Goal: Task Accomplishment & Management: Complete application form

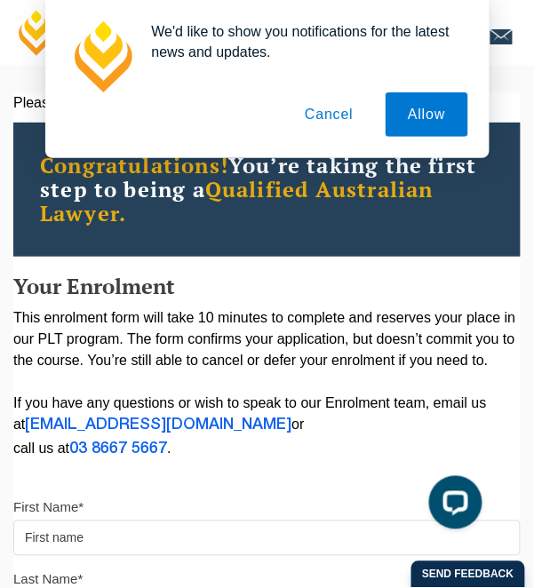
click at [341, 119] on button "Cancel" at bounding box center [329, 114] width 93 height 44
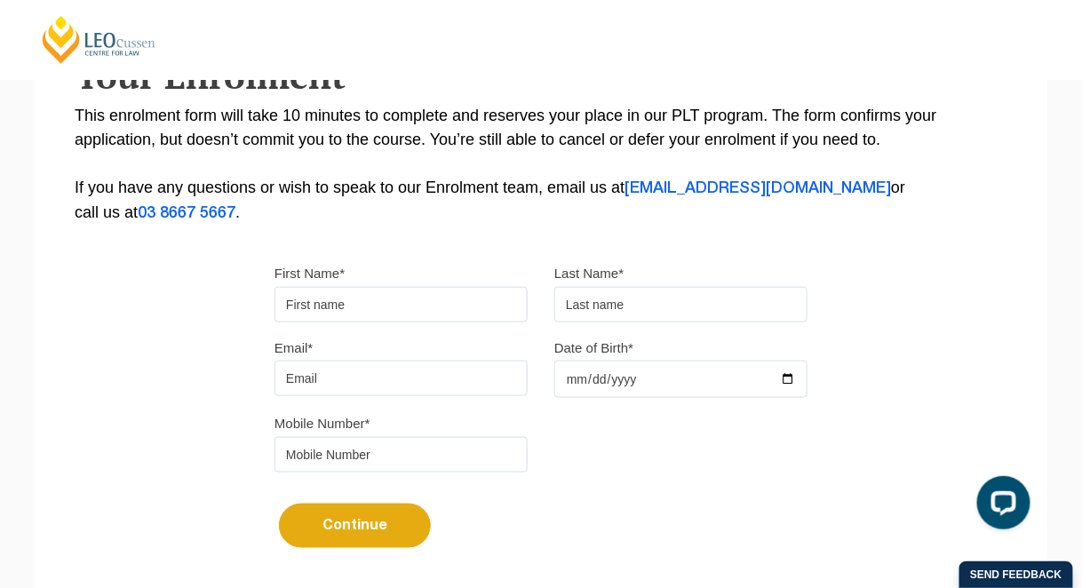
scroll to position [348, 0]
click at [471, 287] on input "First Name*" at bounding box center [401, 305] width 253 height 36
type input "Jessica"
click at [533, 302] on input "text" at bounding box center [681, 305] width 253 height 36
type input "Cassar"
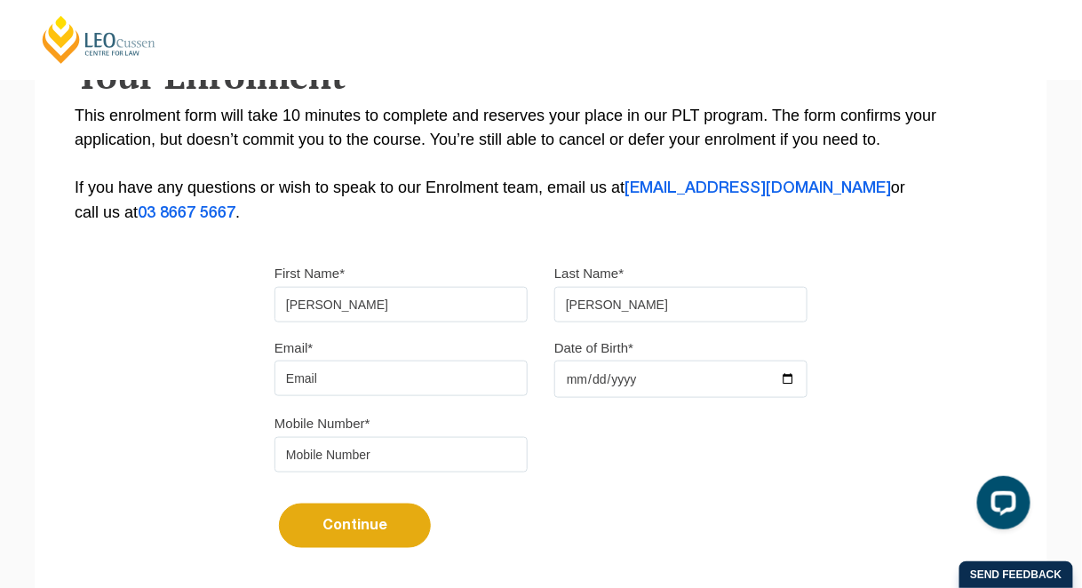
click at [363, 367] on input "Email*" at bounding box center [401, 379] width 253 height 36
type input "jessicalccassar@gmail.com"
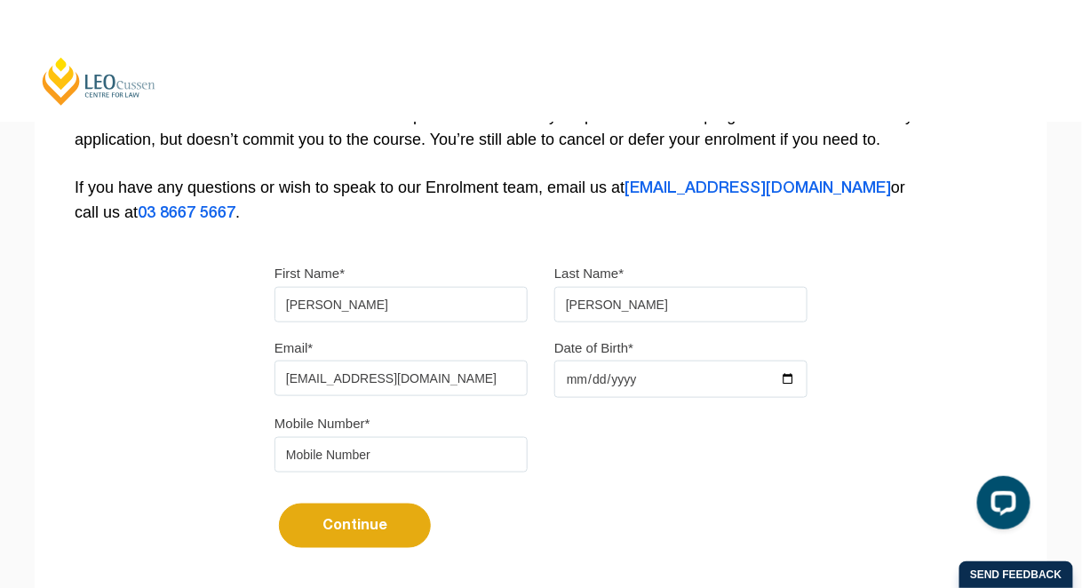
click at [533, 76] on header "Leo Cussen Centre for Law Search here Practical Legal Training Our Practical Le…" at bounding box center [541, 61] width 1082 height 122
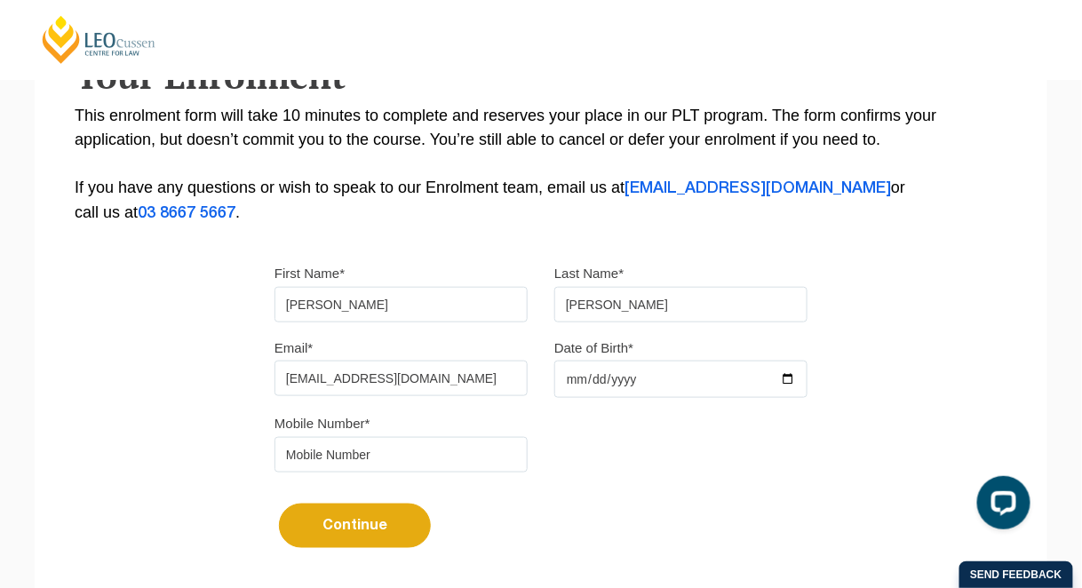
click at [533, 382] on input "Date of Birth*" at bounding box center [681, 379] width 253 height 37
click at [533, 383] on input "Date of Birth*" at bounding box center [681, 379] width 253 height 37
click at [533, 379] on input "Date of Birth*" at bounding box center [681, 379] width 253 height 37
click at [533, 378] on input "Date of Birth*" at bounding box center [681, 379] width 253 height 37
type input "2001-03-09"
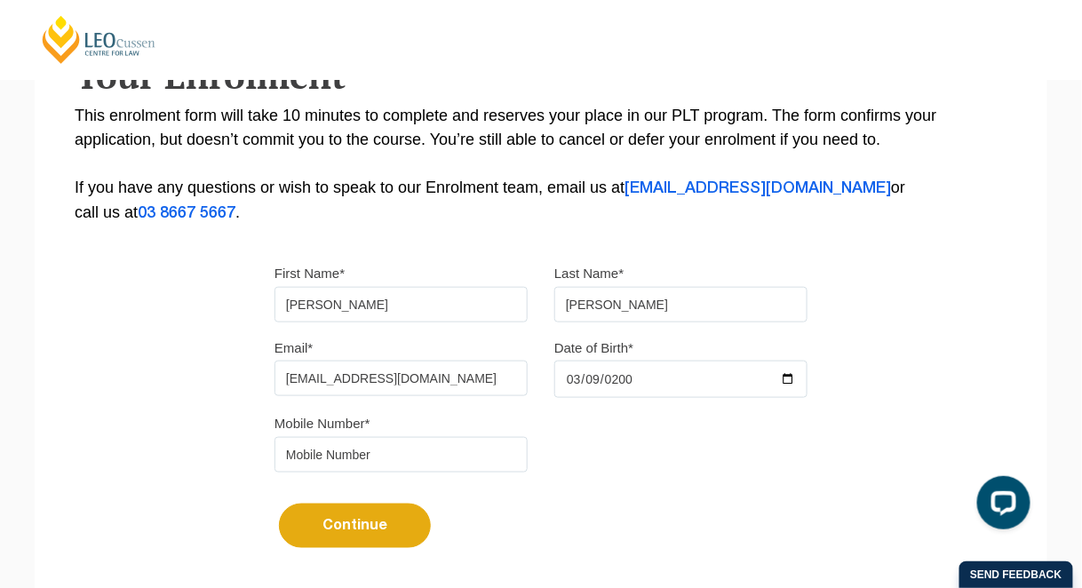
click at [341, 459] on input "tel" at bounding box center [401, 455] width 253 height 36
type input "0403910257"
click at [383, 525] on button "Continue" at bounding box center [355, 526] width 152 height 44
select select
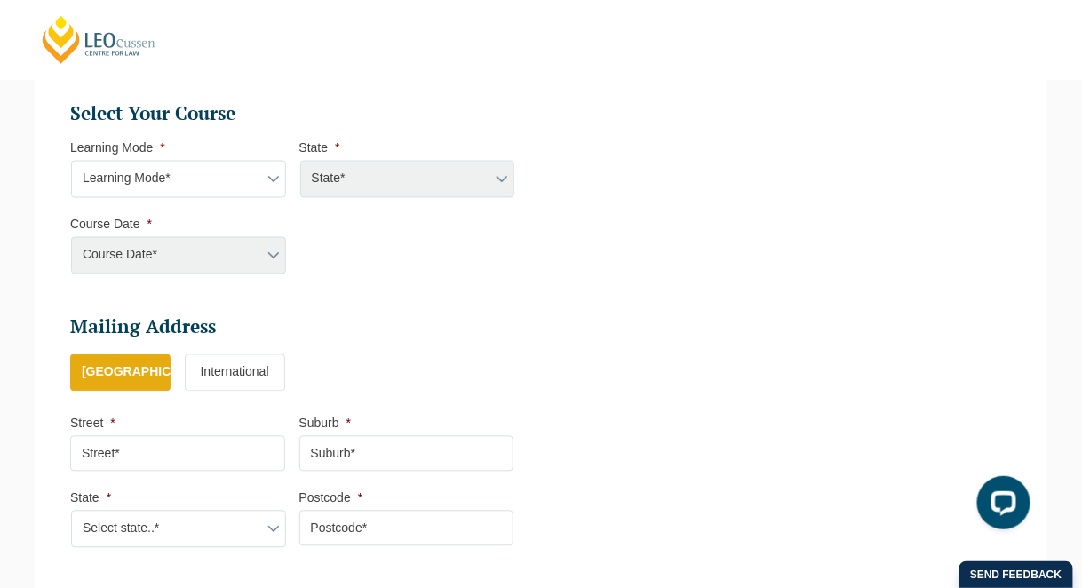
scroll to position [942, 0]
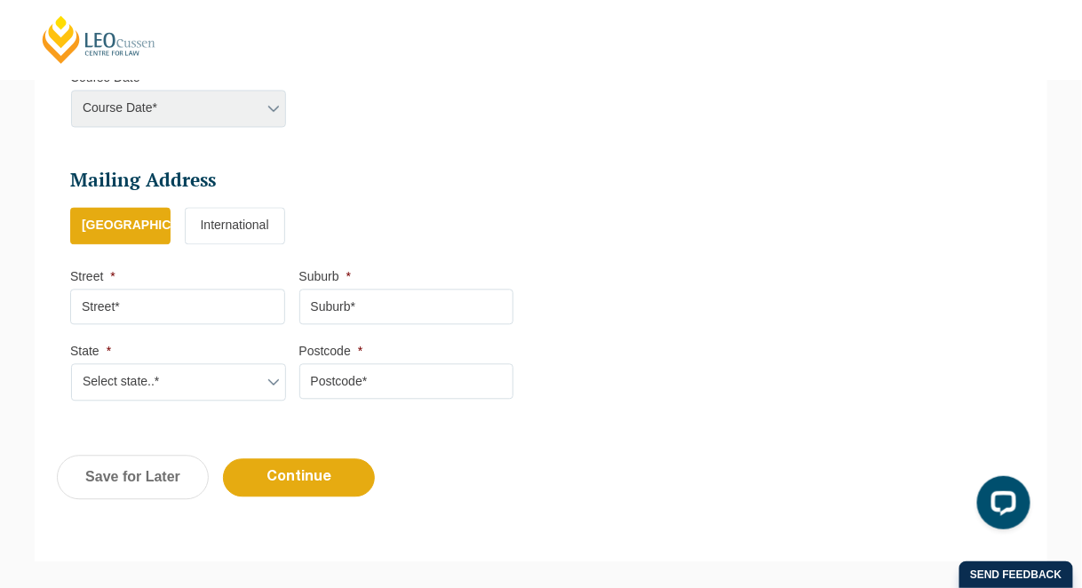
click at [106, 304] on input "Street *" at bounding box center [177, 307] width 215 height 36
click at [269, 100] on div "Course Date* Maddocks 2024 December 2023 (04-12-2023 to 17-05-2024) May 2023 (2…" at bounding box center [177, 108] width 215 height 37
click at [142, 104] on div "Course Date* Maddocks 2024 December 2023 (04-12-2023 to 17-05-2024) May 2023 (2…" at bounding box center [177, 108] width 215 height 37
click at [136, 303] on input "Street *" at bounding box center [177, 307] width 215 height 36
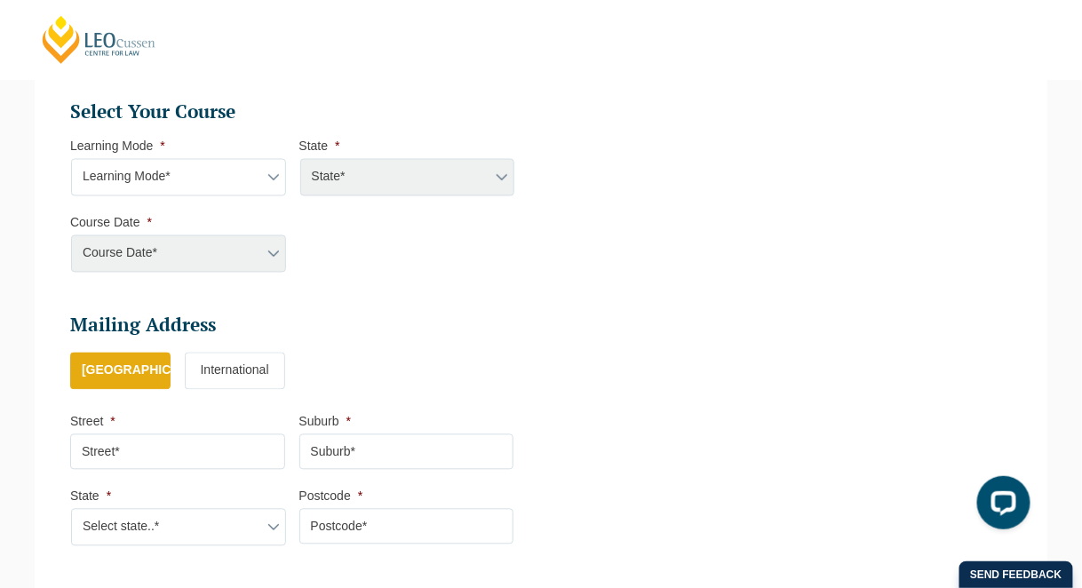
scroll to position [795, 0]
click at [267, 160] on select "Learning Mode* Online Full Time Learning Online Part Time Learning Blended Full…" at bounding box center [178, 178] width 215 height 37
click at [71, 160] on select "Learning Mode* Online Full Time Learning Online Part Time Learning Blended Full…" at bounding box center [178, 178] width 215 height 37
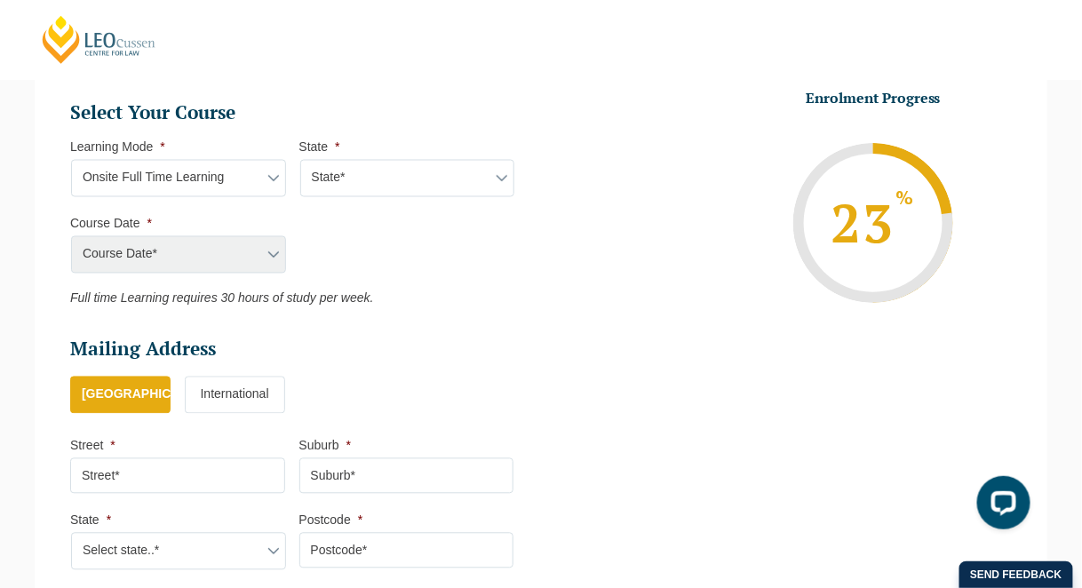
click at [276, 179] on select "Learning Mode* Online Full Time Learning Online Part Time Learning Blended Full…" at bounding box center [178, 178] width 215 height 37
click at [330, 224] on ul "Select Your Course This field is hidden when viewing the form Only for Flinder …" at bounding box center [299, 203] width 458 height 206
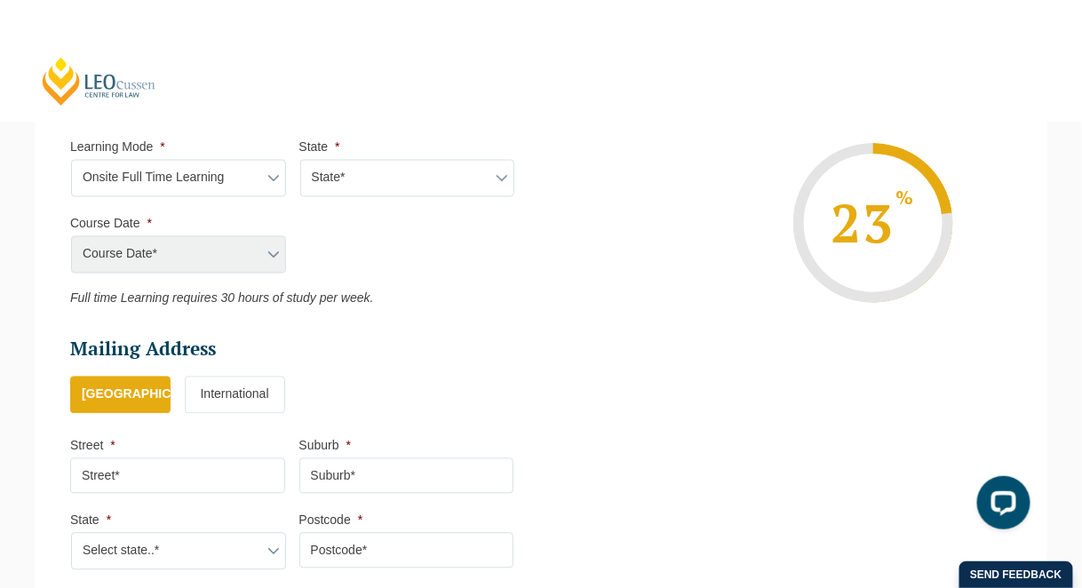
click at [266, 172] on select "Learning Mode* Online Full Time Learning Online Part Time Learning Blended Full…" at bounding box center [178, 178] width 215 height 37
select select "Blended Full Time Learning"
click at [71, 160] on select "Learning Mode* Online Full Time Learning Online Part Time Learning Blended Full…" at bounding box center [178, 178] width 215 height 37
click at [469, 172] on select "State* ACT/NSW QLD SA VIC WA" at bounding box center [407, 178] width 215 height 37
select select "VIC"
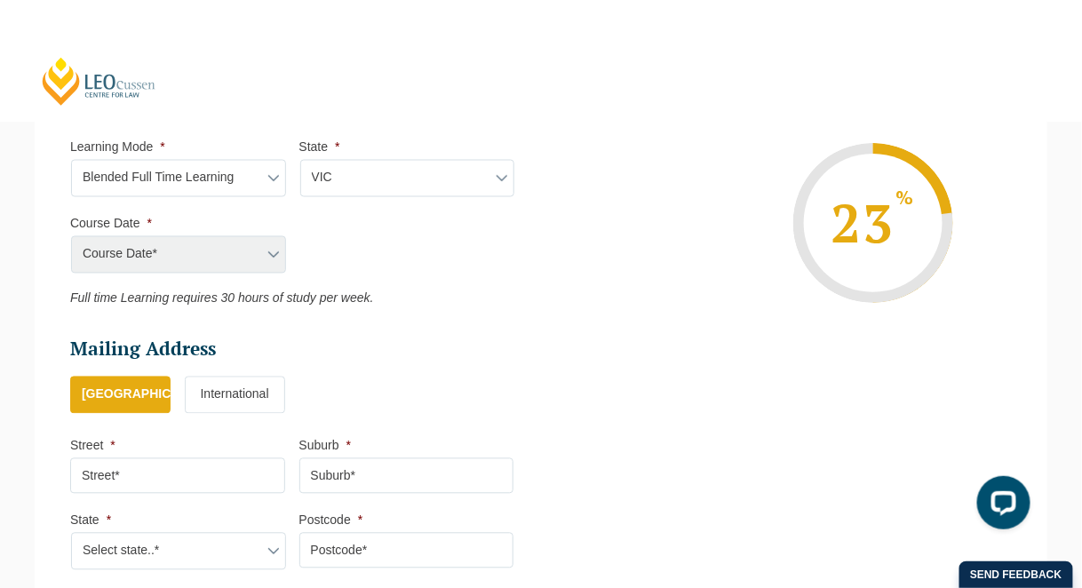
click at [300, 160] on select "State* ACT/NSW QLD SA VIC WA" at bounding box center [407, 178] width 215 height 37
click at [268, 247] on select "Course Date* September 2025 (22-Sep-2025 to 20-Feb-2026) December 2025 (08-Dec-…" at bounding box center [178, 254] width 215 height 37
select select "January 2026 (27-Jan-2026 to 12-Jun-2026)"
click at [71, 236] on select "Course Date* September 2025 (22-Sep-2025 to 20-Feb-2026) December 2025 (08-Dec-…" at bounding box center [178, 254] width 215 height 37
type input "Intake 01 January 2026 FT"
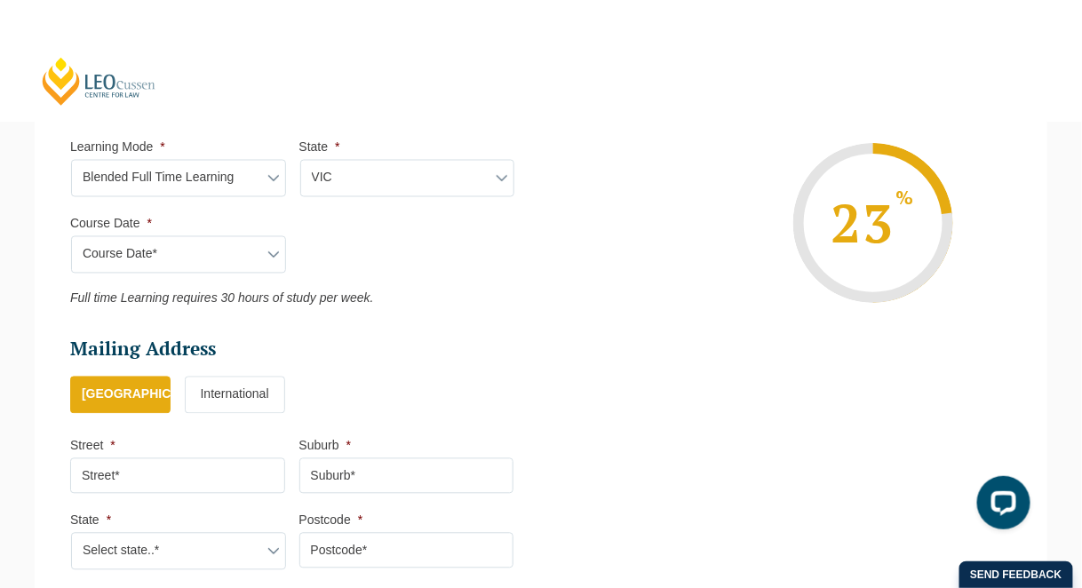
type input "Practical Legal Training (VIC)"
select select "VIC PLT (JAN) 2026 Full Time Blended"
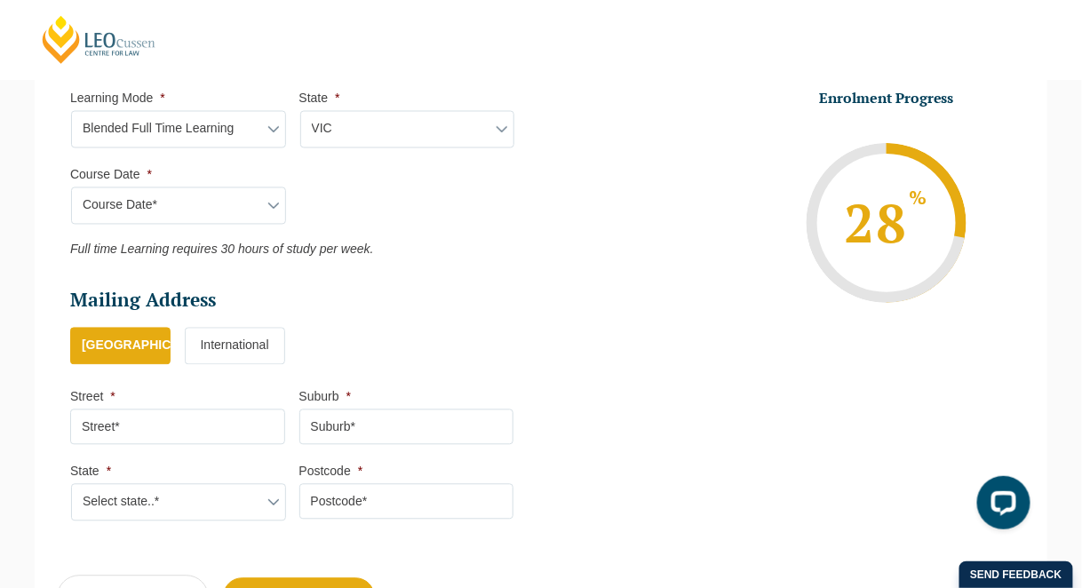
scroll to position [871, 0]
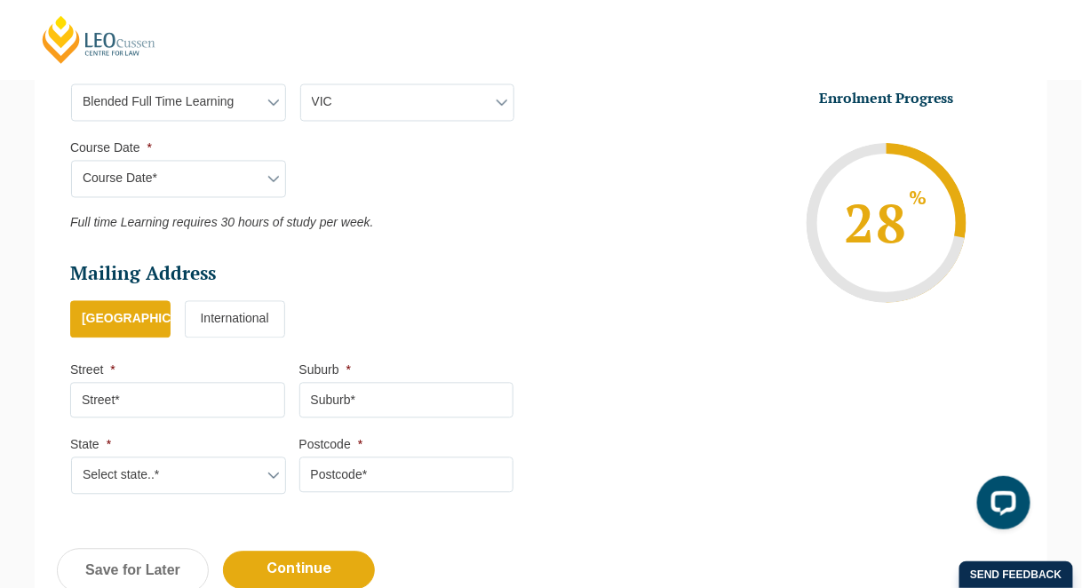
click at [115, 393] on input "Street *" at bounding box center [177, 401] width 215 height 36
type input "6 Ball Street"
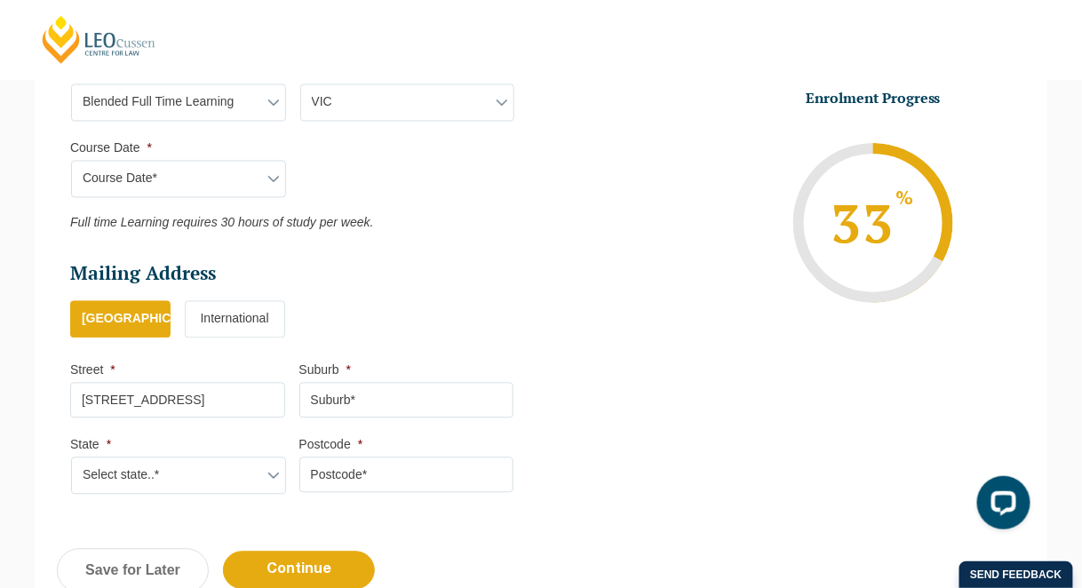
click at [327, 383] on input "Suburb *" at bounding box center [407, 401] width 215 height 36
type input "Sunshine North"
click at [198, 484] on select "Select state..* VIC WA QLD SA NSW NT ACT TAS" at bounding box center [178, 476] width 215 height 37
select select "VIC"
click at [71, 458] on select "Select state..* VIC WA QLD SA NSW NT ACT TAS" at bounding box center [178, 476] width 215 height 37
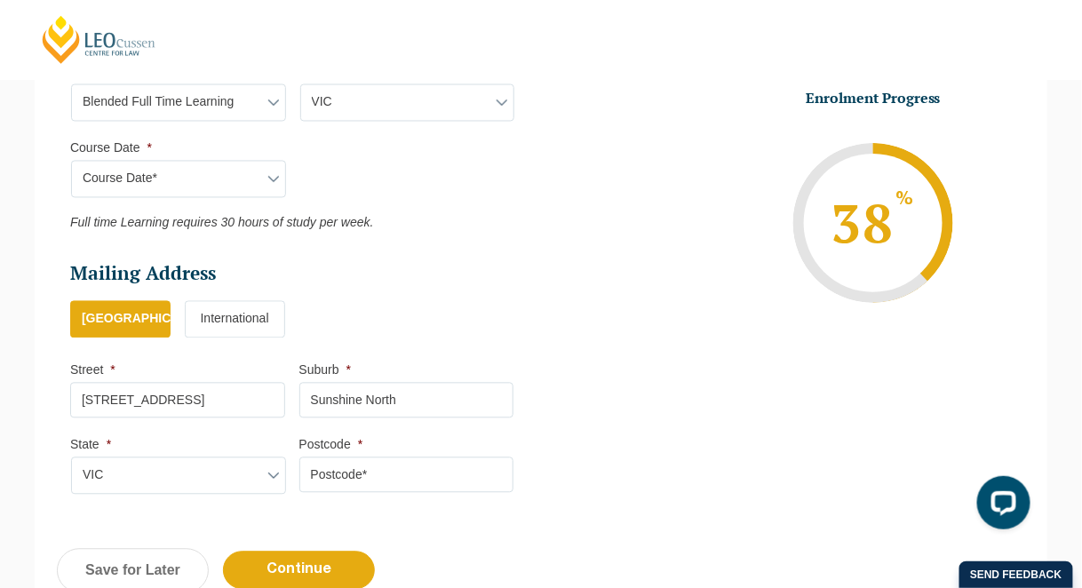
click at [372, 474] on input "Postcode *" at bounding box center [407, 476] width 215 height 36
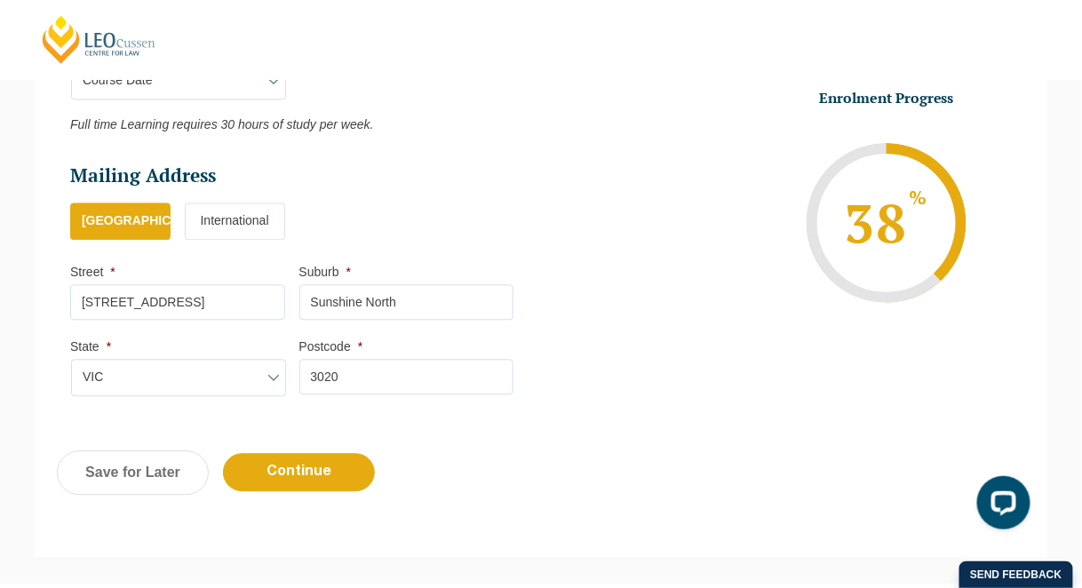
scroll to position [983, 0]
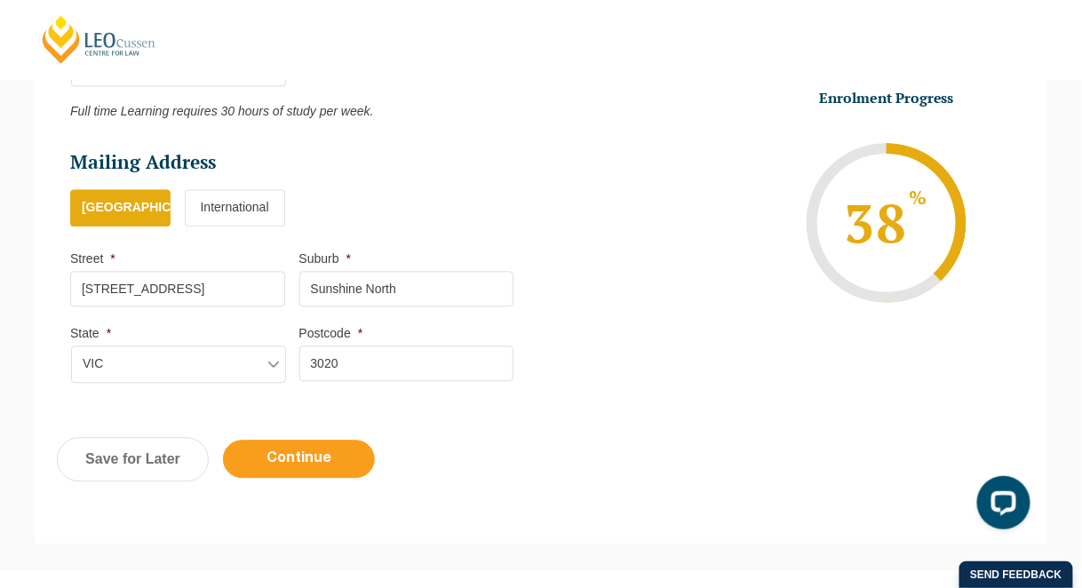
type input "3020"
click at [312, 447] on input "Continue" at bounding box center [299, 459] width 152 height 38
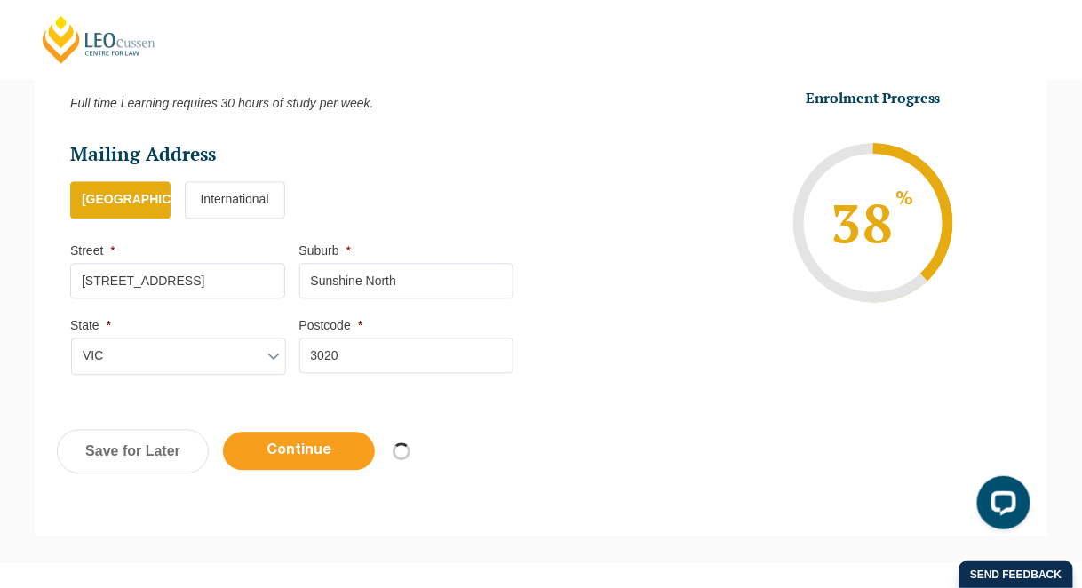
select select "Blended Full Time Learning"
select select "VIC"
select select
select select "January 2026 (27-Jan-2026 to 12-Jun-2026)"
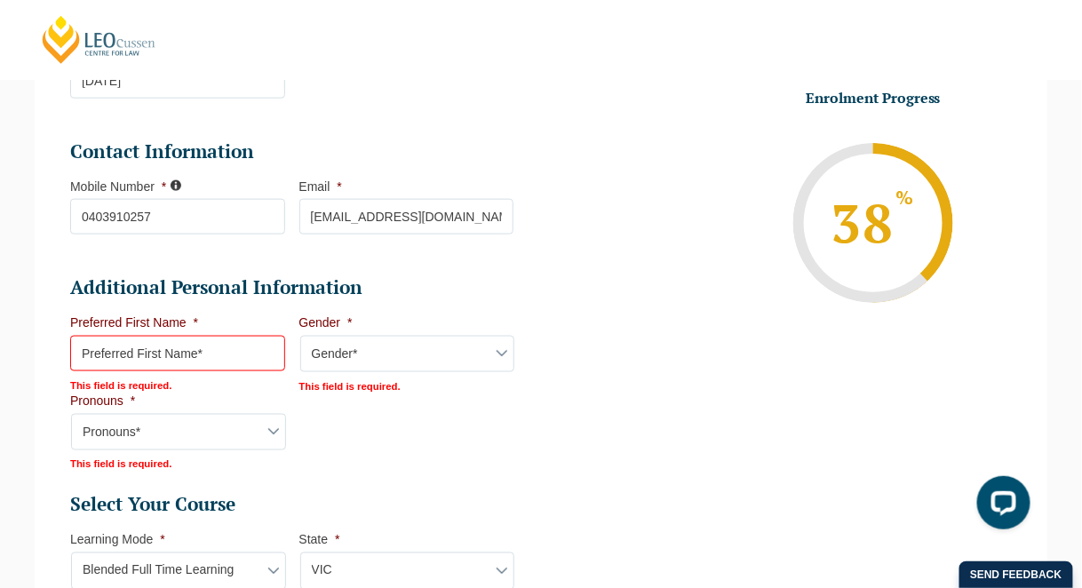
scroll to position [502, 0]
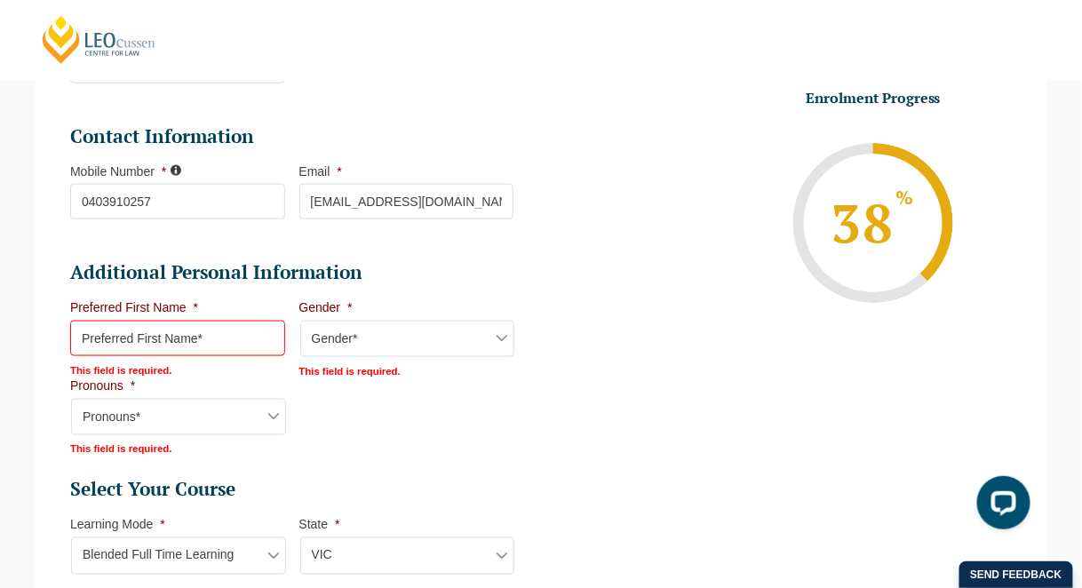
click at [264, 332] on input "Preferred First Name *" at bounding box center [177, 339] width 215 height 36
type input "Jessica"
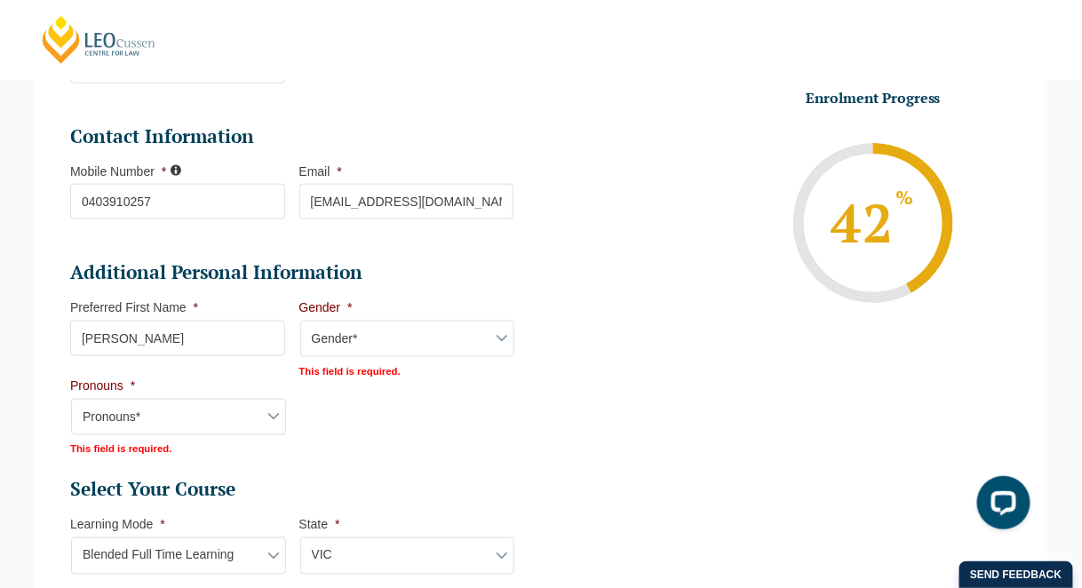
click at [327, 328] on select "Gender* Male Female Nonbinary Intersex Prefer not to disclose Other" at bounding box center [407, 339] width 215 height 37
select select "Female"
click at [300, 321] on select "Gender* Male Female Nonbinary Intersex Prefer not to disclose Other" at bounding box center [407, 339] width 215 height 37
click at [262, 420] on select "Pronouns* She/Her/Hers He/Him/His They/Them/Theirs Other Prefer not to disclose" at bounding box center [178, 415] width 215 height 37
select select "She/Her/Hers"
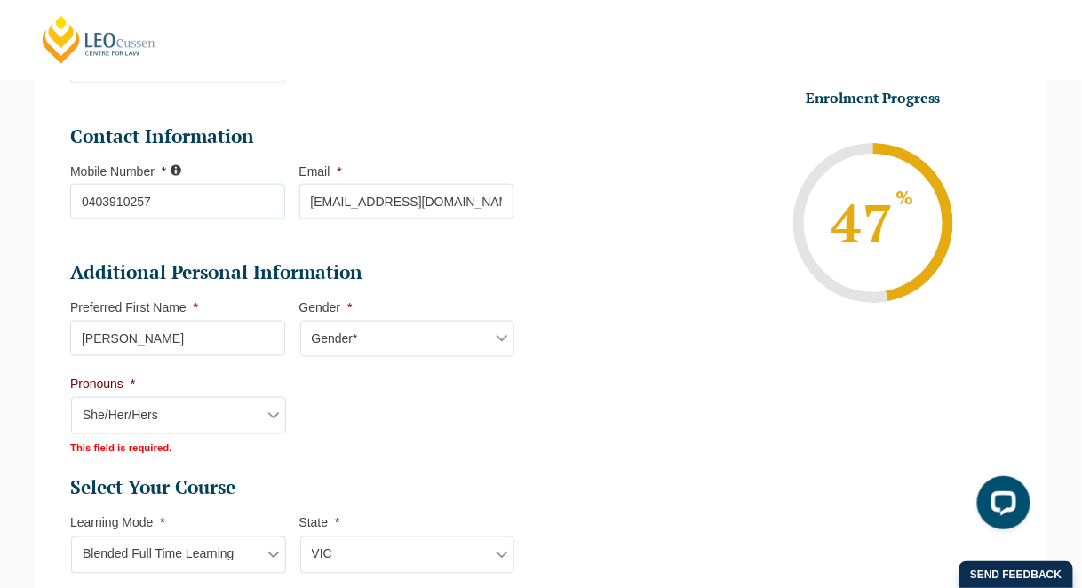
click at [71, 397] on select "Pronouns* She/Her/Hers He/Him/His They/Them/Theirs Other Prefer not to disclose" at bounding box center [178, 415] width 215 height 37
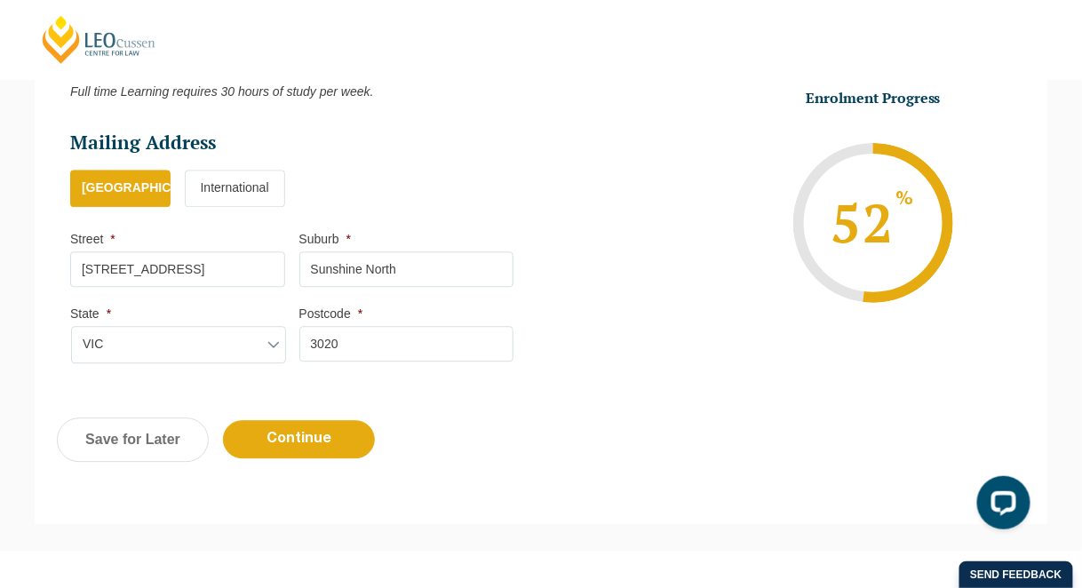
scroll to position [1085, 0]
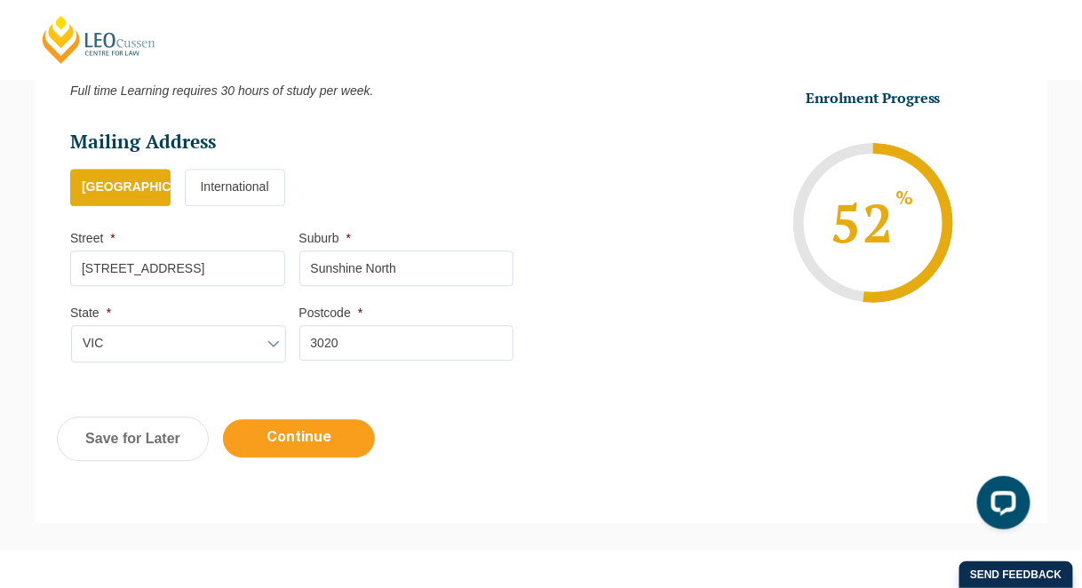
click at [317, 429] on input "Continue" at bounding box center [299, 438] width 152 height 38
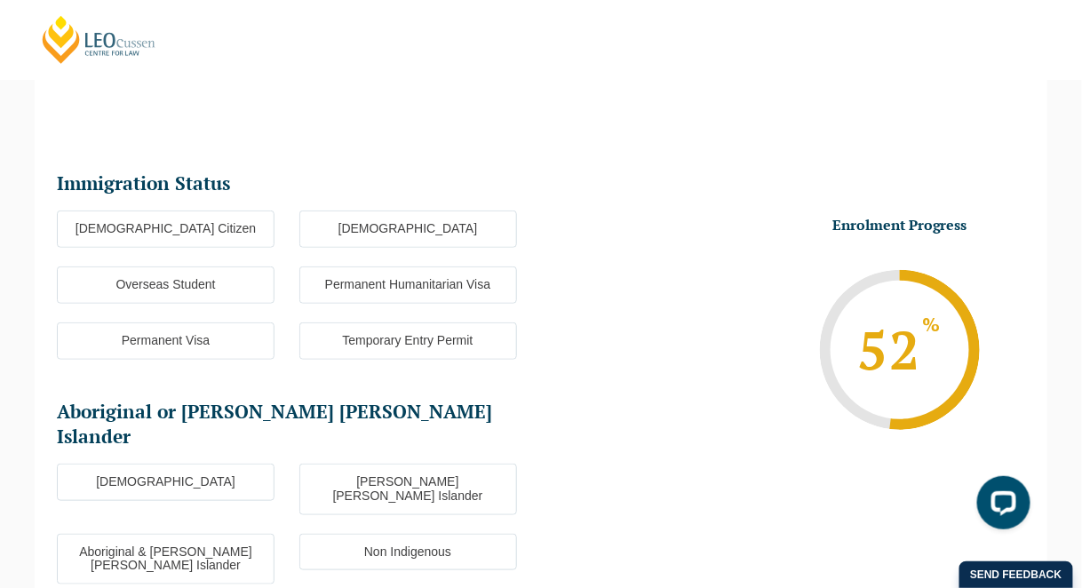
scroll to position [154, 0]
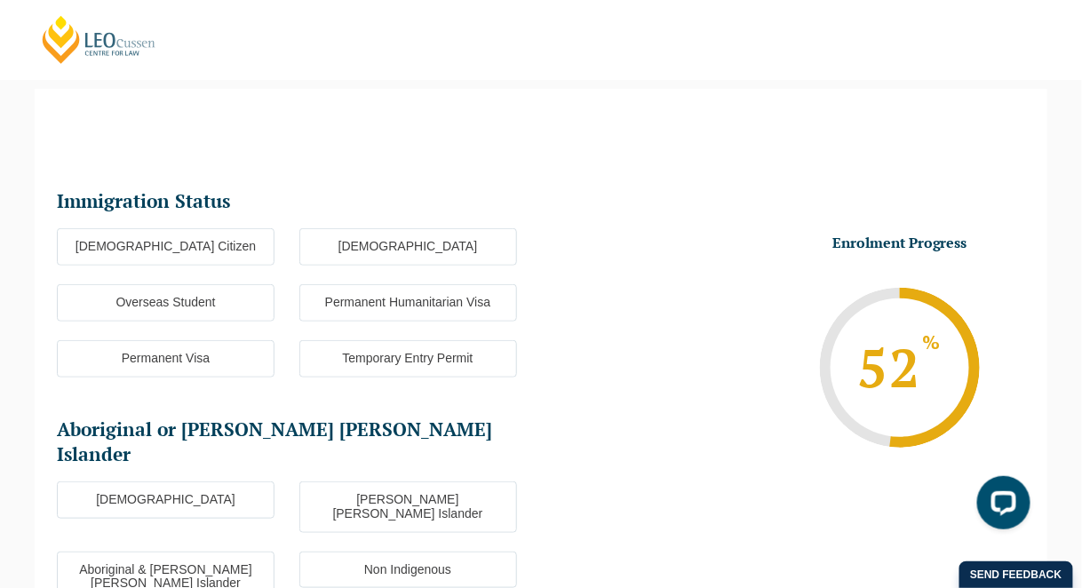
click at [189, 244] on label "Australian Citizen" at bounding box center [166, 246] width 218 height 37
click at [0, 0] on input "Australian Citizen" at bounding box center [0, 0] width 0 height 0
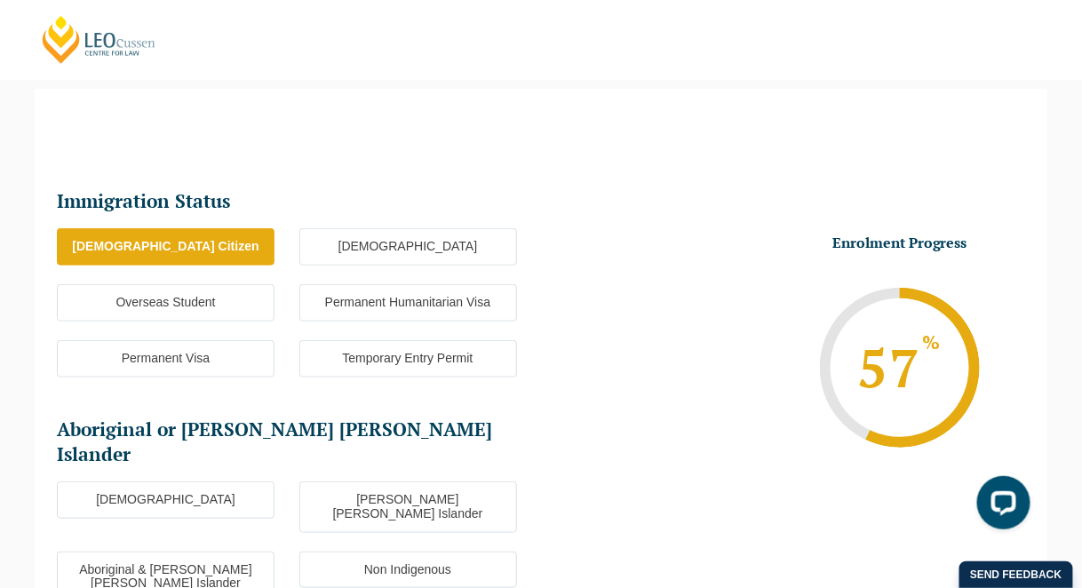
click at [403, 552] on label "Non Indigenous" at bounding box center [409, 570] width 218 height 37
click at [0, 0] on input "Non Indigenous" at bounding box center [0, 0] width 0 height 0
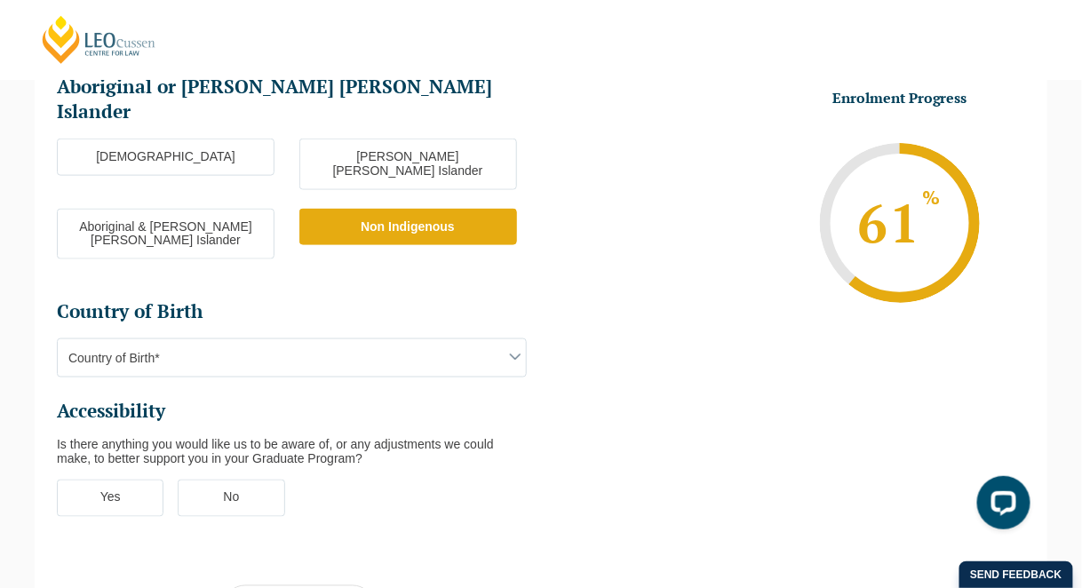
scroll to position [511, 0]
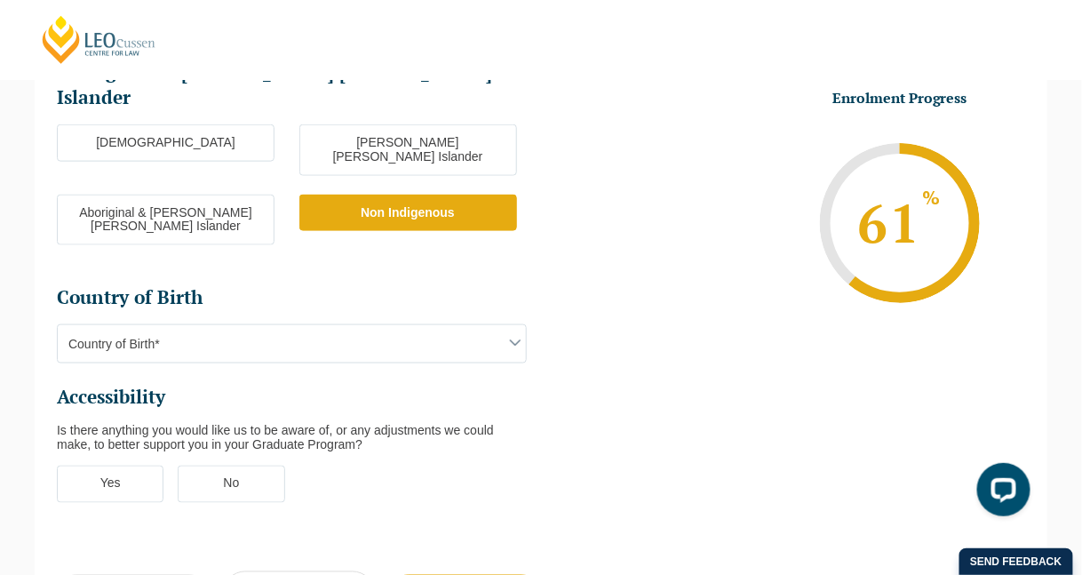
click at [510, 332] on span at bounding box center [515, 342] width 21 height 21
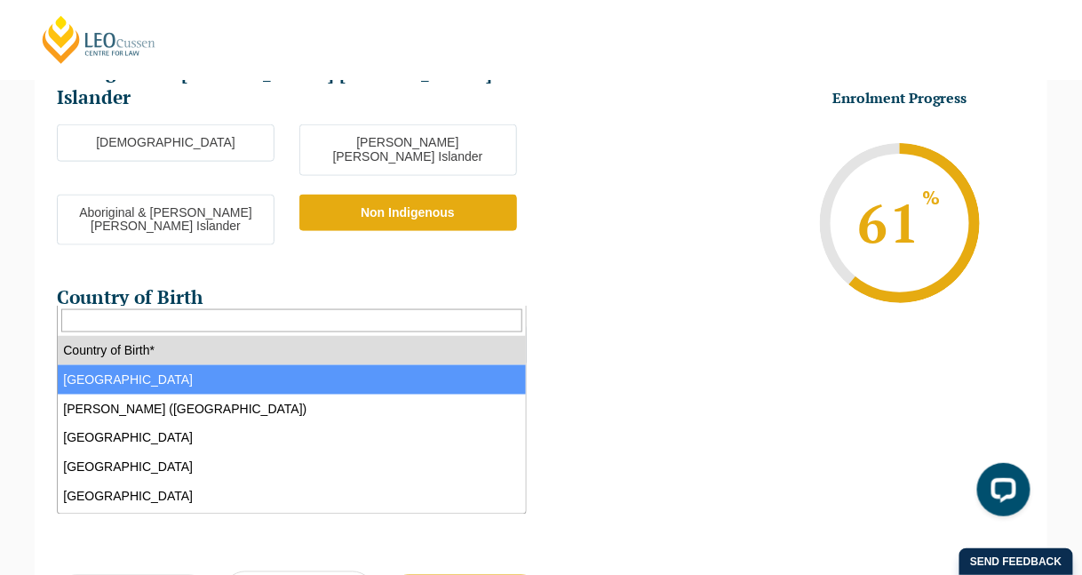
select select "Australia 1101"
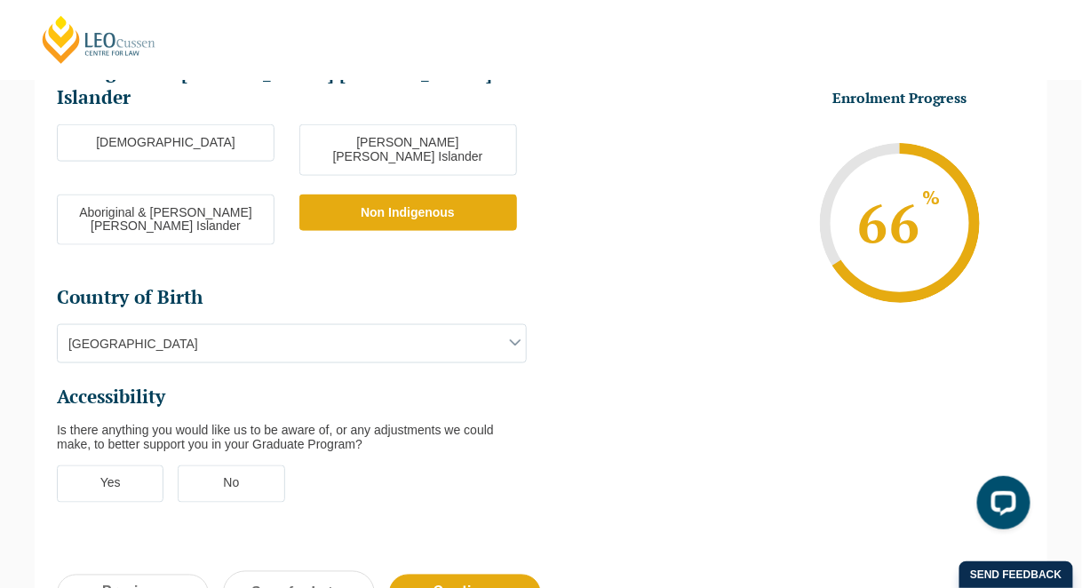
click at [226, 466] on label "No" at bounding box center [231, 484] width 107 height 37
click at [0, 0] on input "No" at bounding box center [0, 0] width 0 height 0
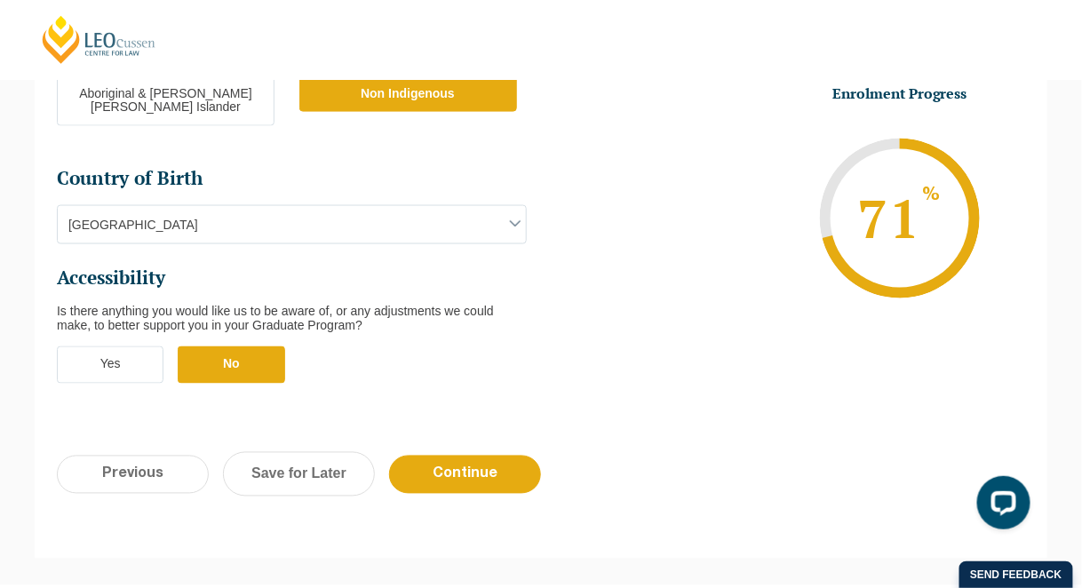
scroll to position [633, 0]
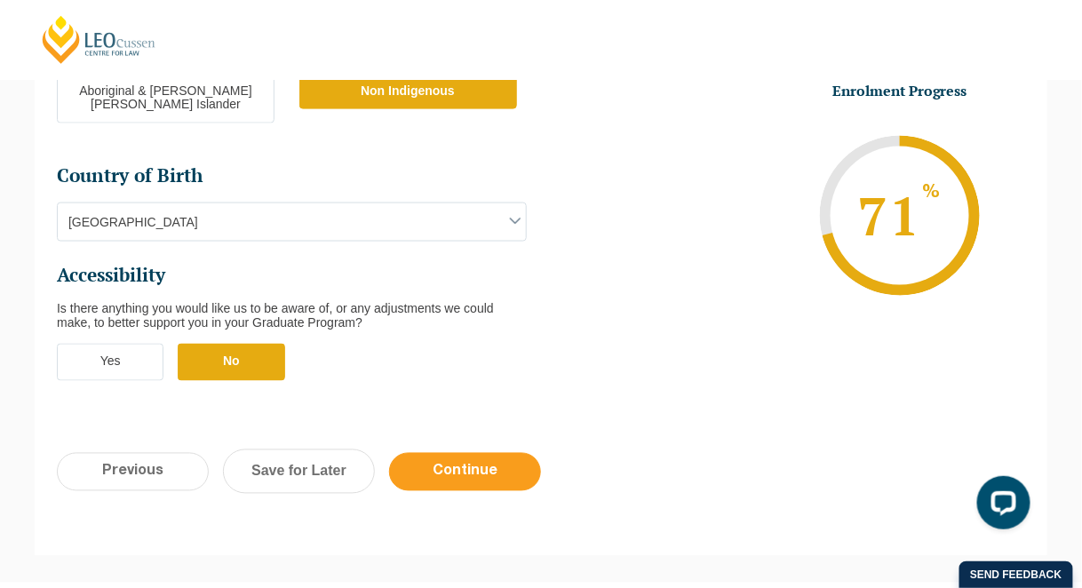
click at [479, 453] on input "Continue" at bounding box center [465, 472] width 152 height 38
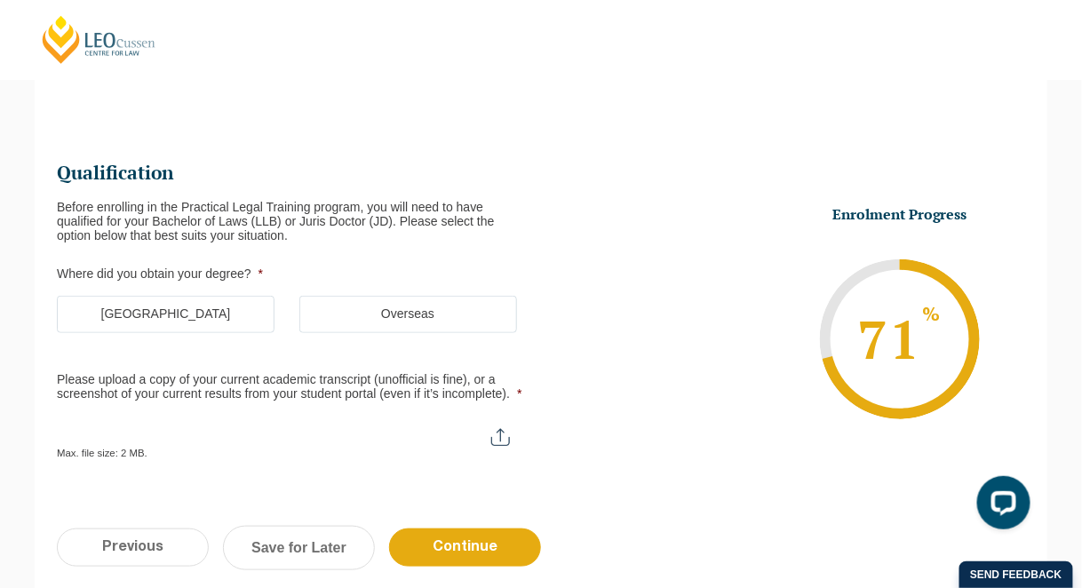
scroll to position [154, 0]
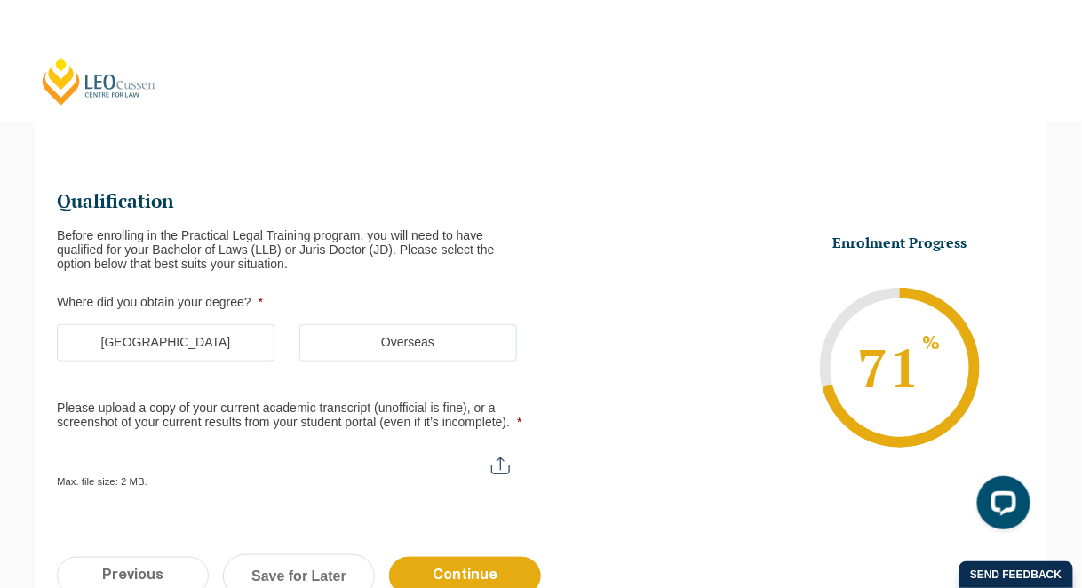
click at [507, 463] on input "Please upload a copy of your current academic transcript (unofficial is fine), …" at bounding box center [292, 459] width 470 height 30
type input "C:\fakepath\StatementofResults-1080961-08_Aug_2025.pdf"
click at [198, 337] on label "Australia" at bounding box center [166, 342] width 218 height 37
click at [0, 0] on input "Australia" at bounding box center [0, 0] width 0 height 0
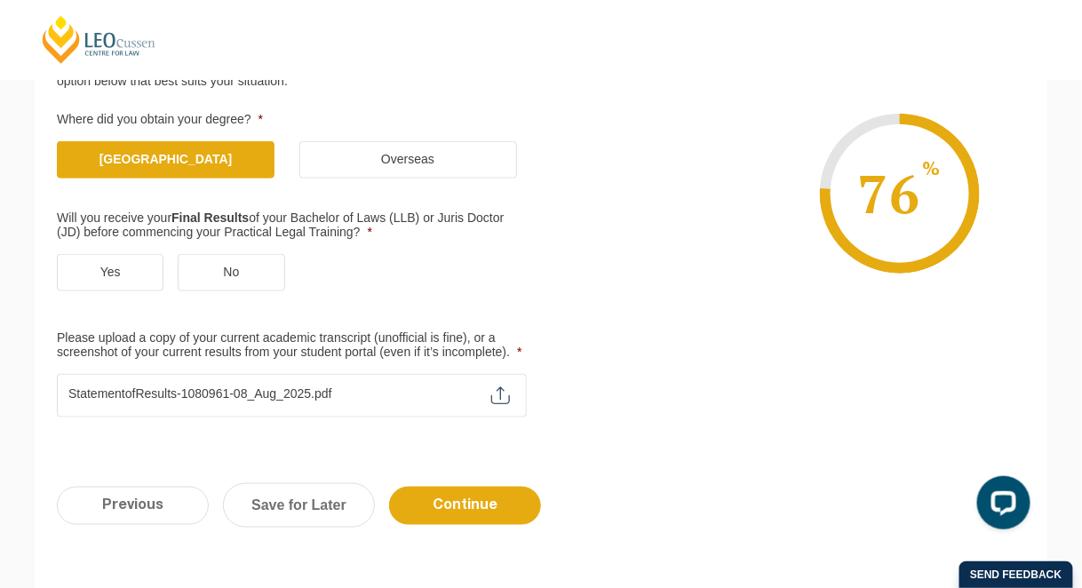
scroll to position [338, 0]
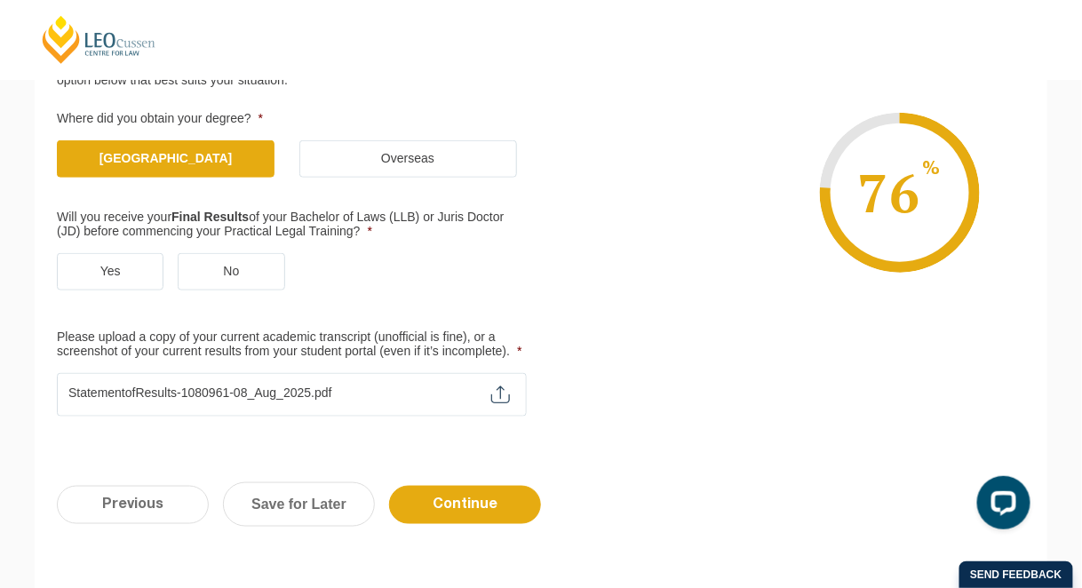
click at [88, 275] on label "Yes" at bounding box center [110, 271] width 107 height 37
click at [0, 0] on input "Yes" at bounding box center [0, 0] width 0 height 0
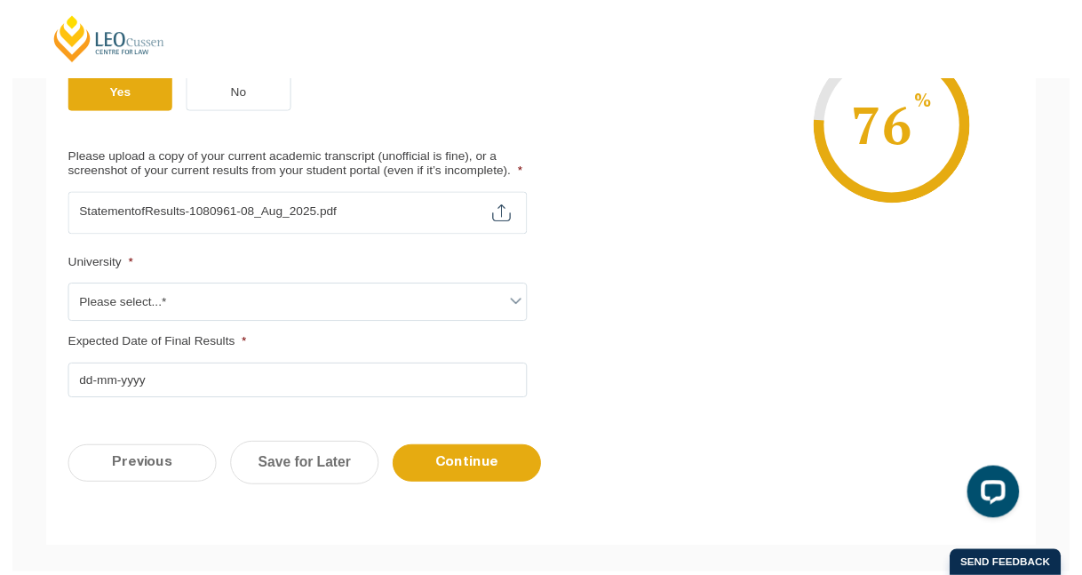
scroll to position [516, 0]
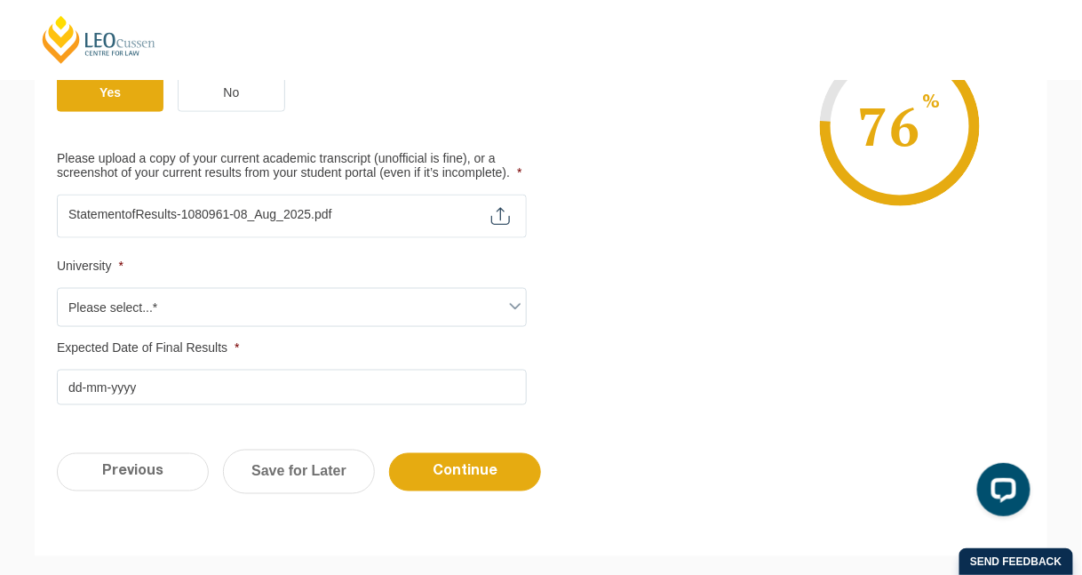
click at [500, 296] on span "Please select...*" at bounding box center [292, 307] width 468 height 37
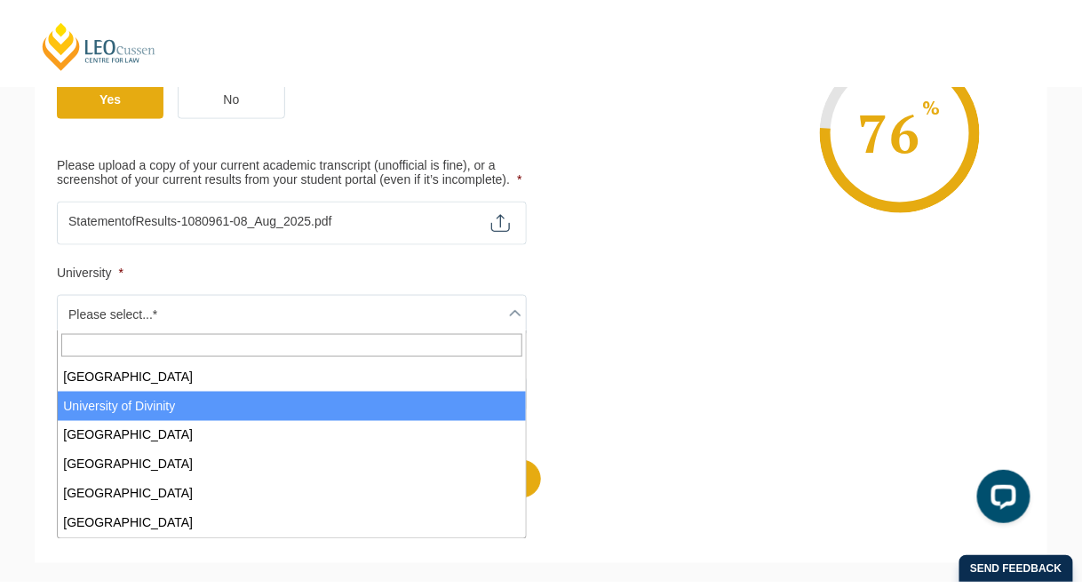
scroll to position [699, 0]
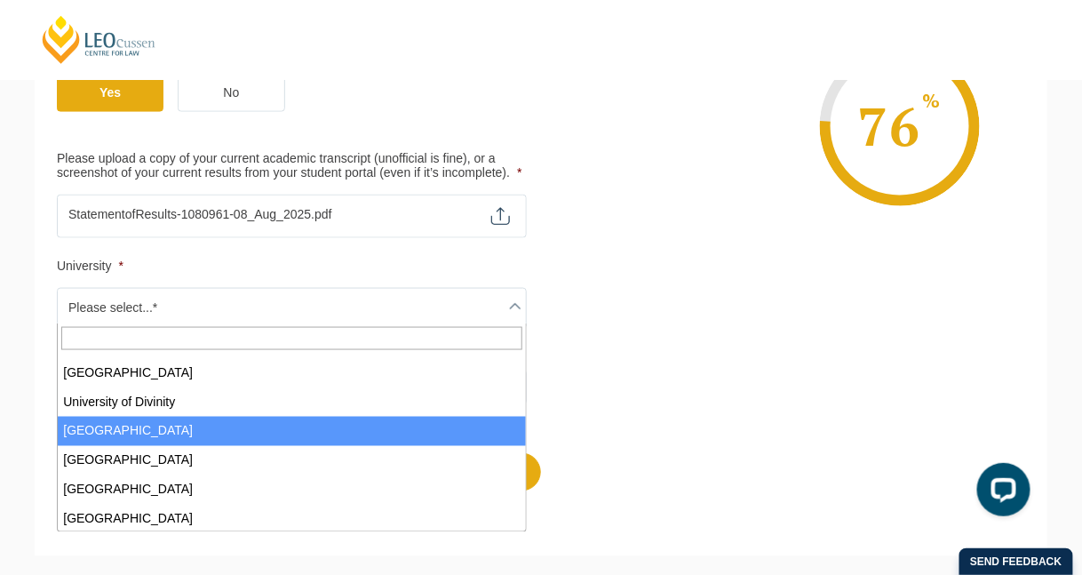
select select "University of Melbourne"
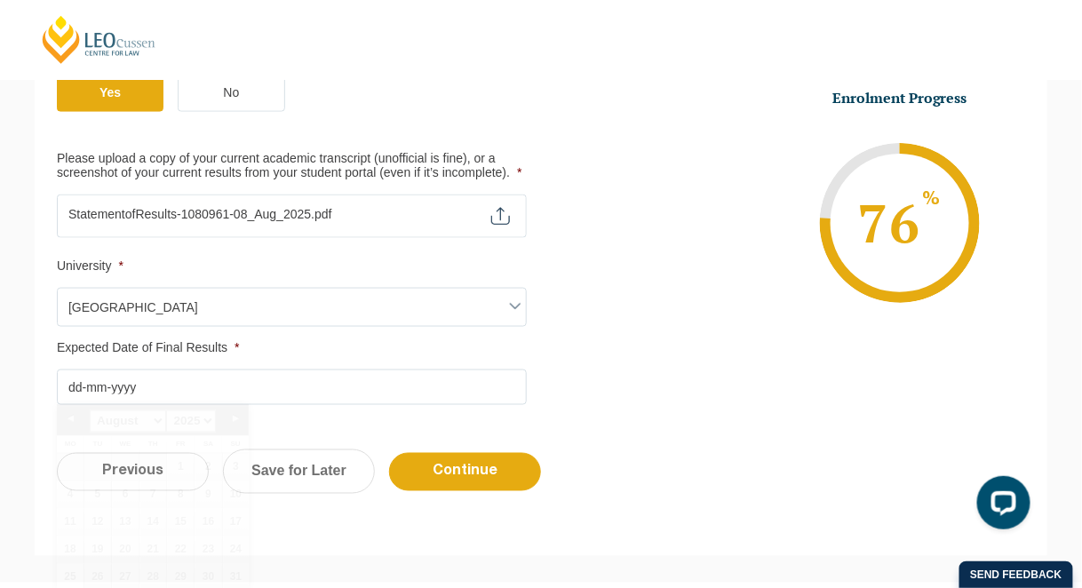
click at [180, 379] on input "Expected Date of Final Results *" at bounding box center [292, 388] width 470 height 36
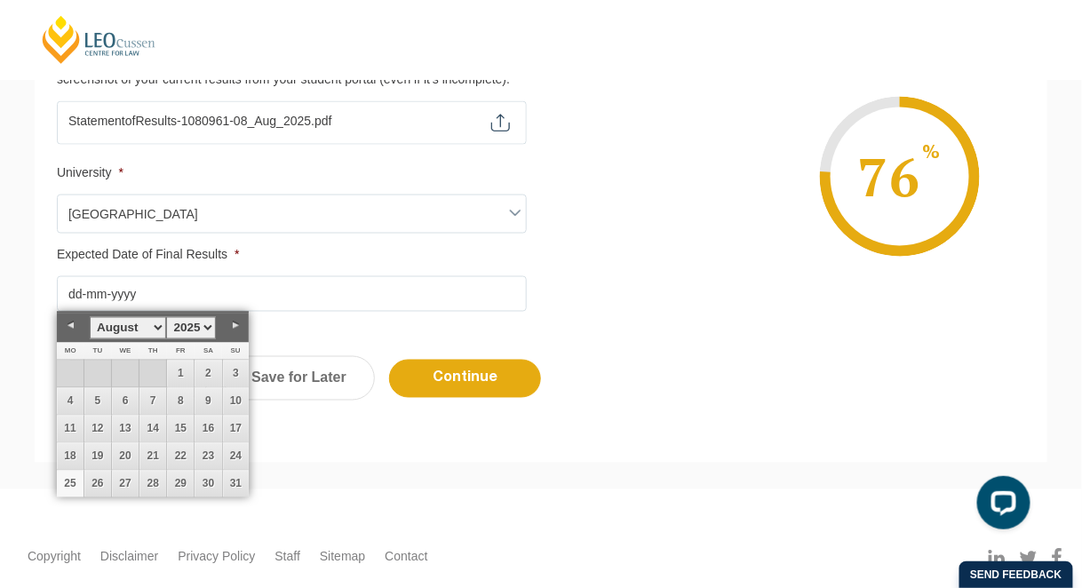
scroll to position [616, 0]
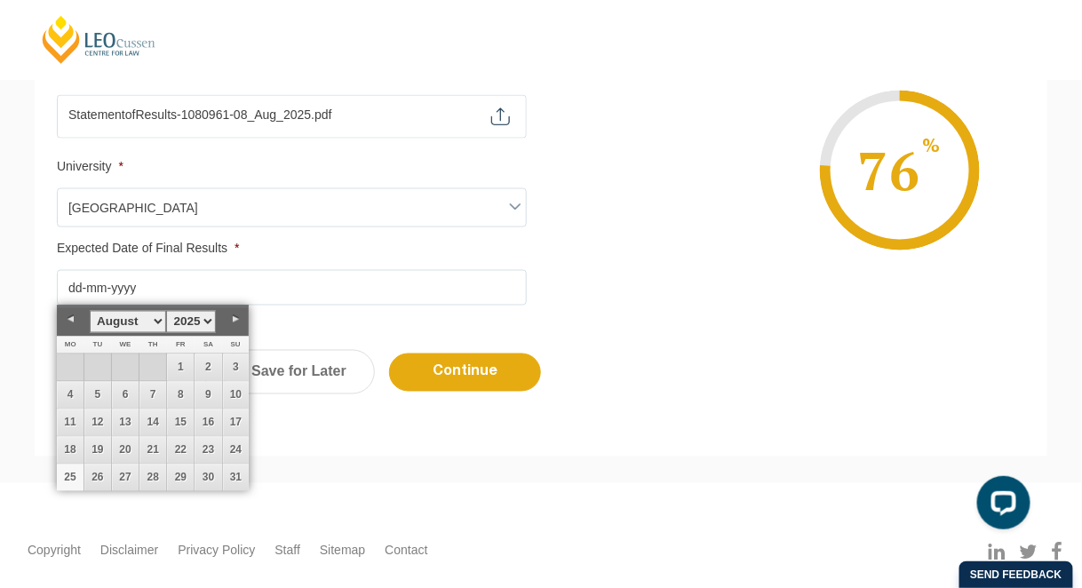
click at [234, 316] on link "Next" at bounding box center [235, 320] width 27 height 27
click at [102, 418] on link "16" at bounding box center [97, 423] width 27 height 27
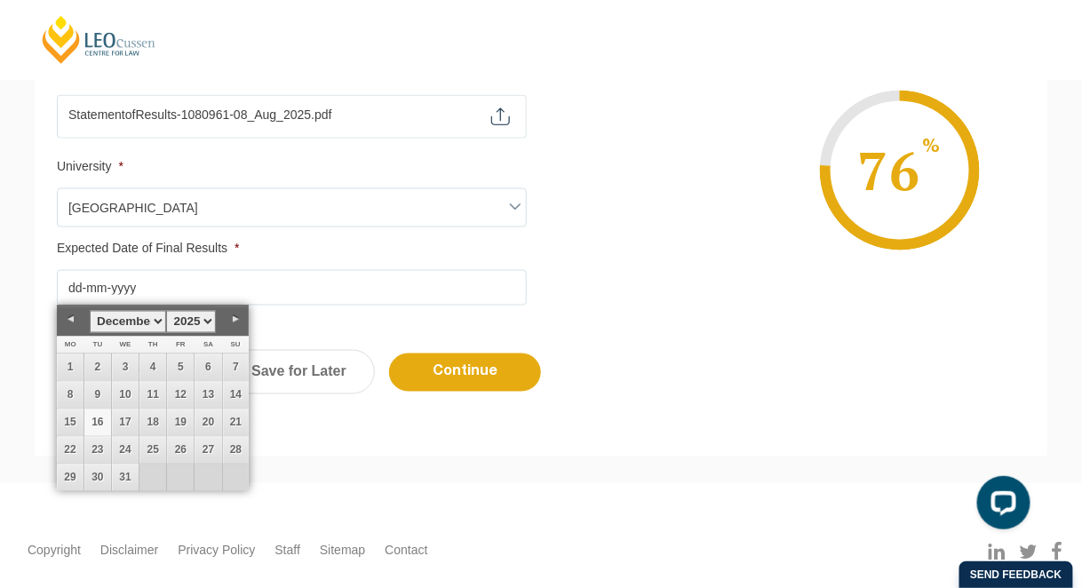
type input "16-12-2025"
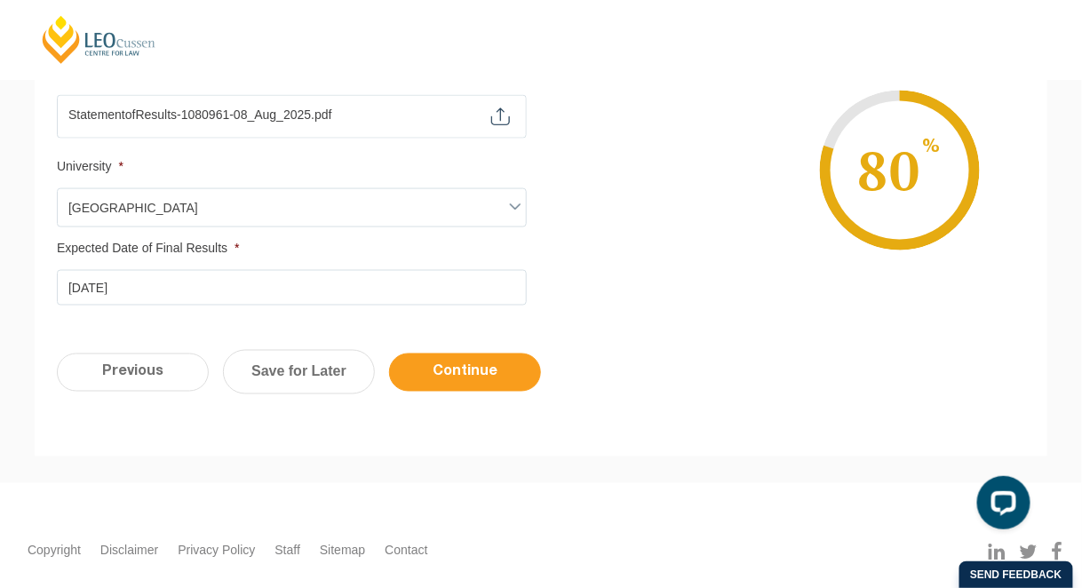
click at [464, 364] on input "Continue" at bounding box center [465, 373] width 152 height 38
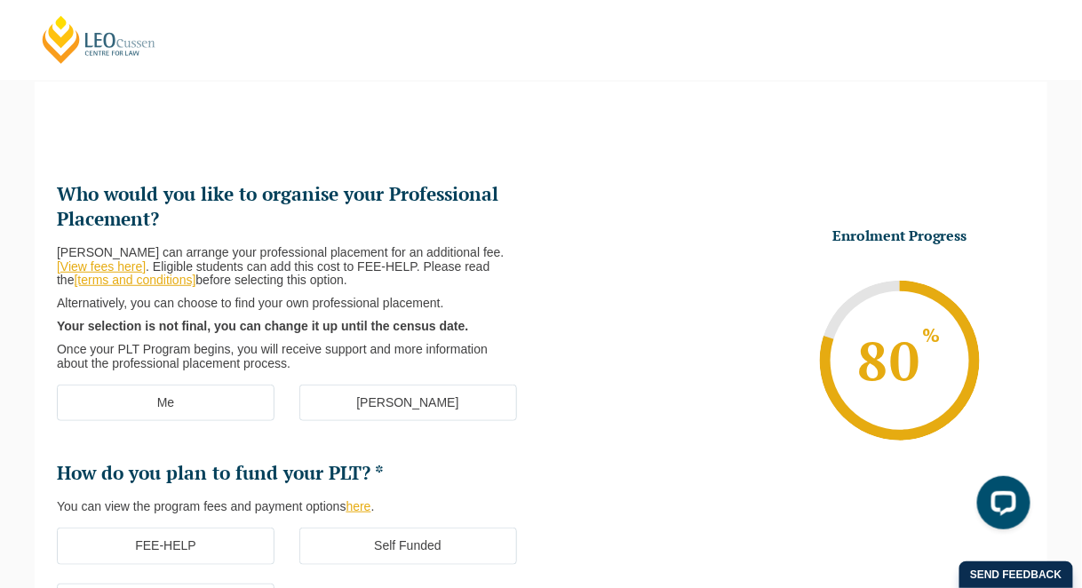
scroll to position [154, 0]
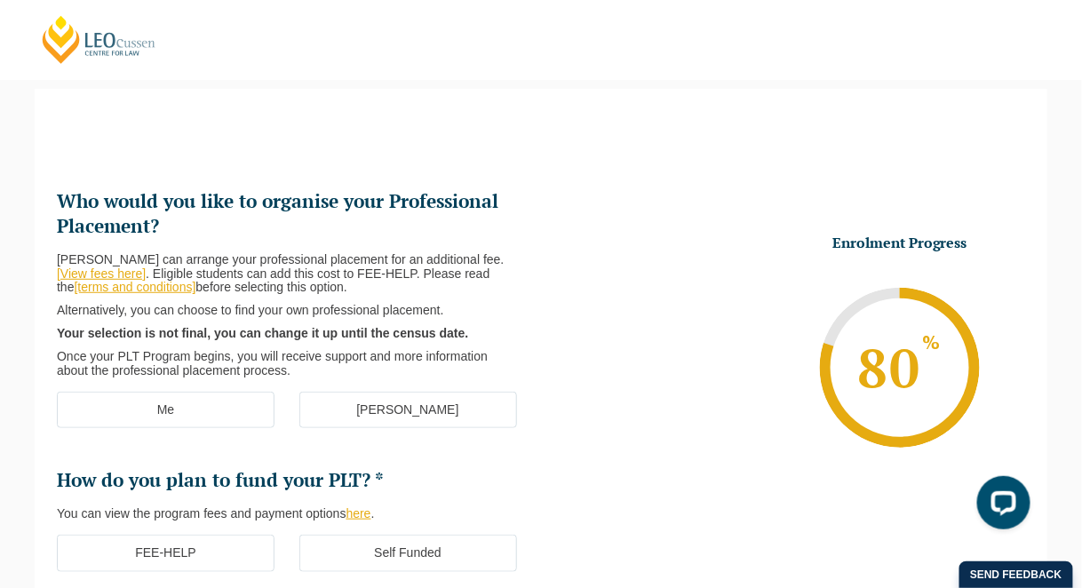
click at [153, 409] on label "Me" at bounding box center [166, 410] width 218 height 37
click at [0, 0] on input "Me" at bounding box center [0, 0] width 0 height 0
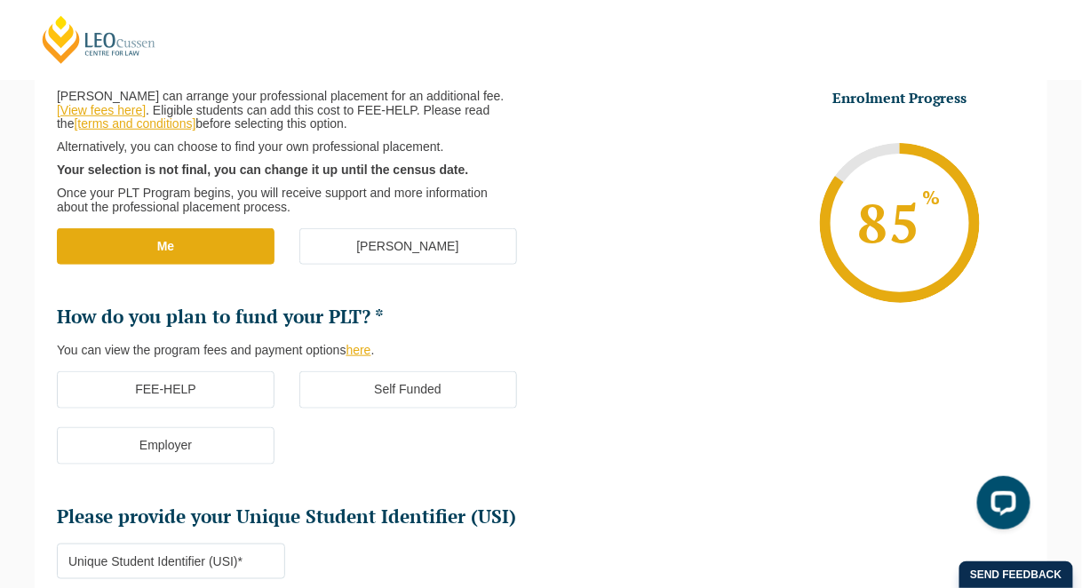
scroll to position [324, 0]
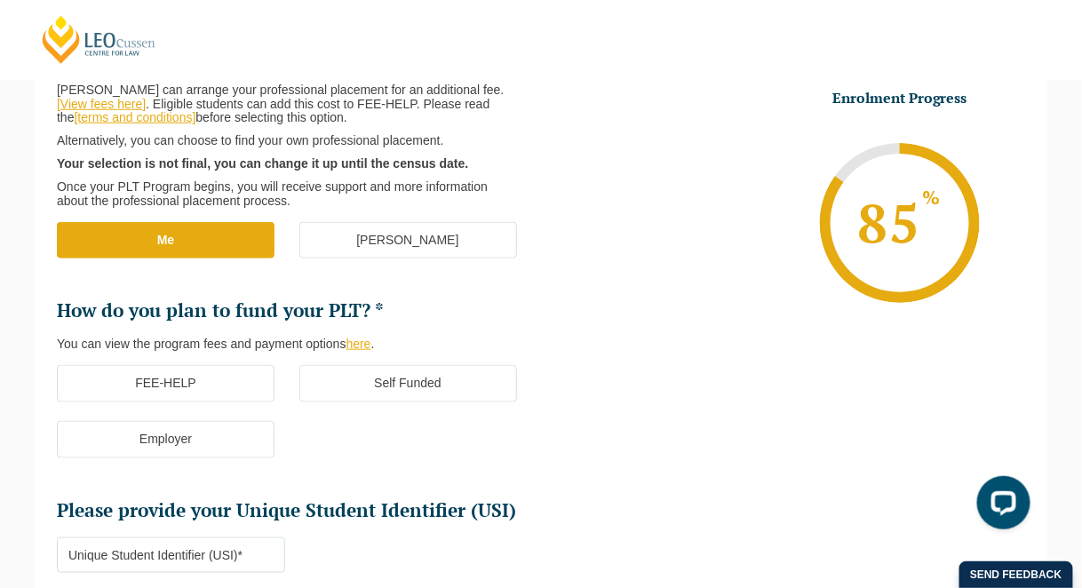
click at [212, 375] on label "FEE-HELP" at bounding box center [166, 383] width 218 height 37
click at [0, 0] on input "FEE-HELP" at bounding box center [0, 0] width 0 height 0
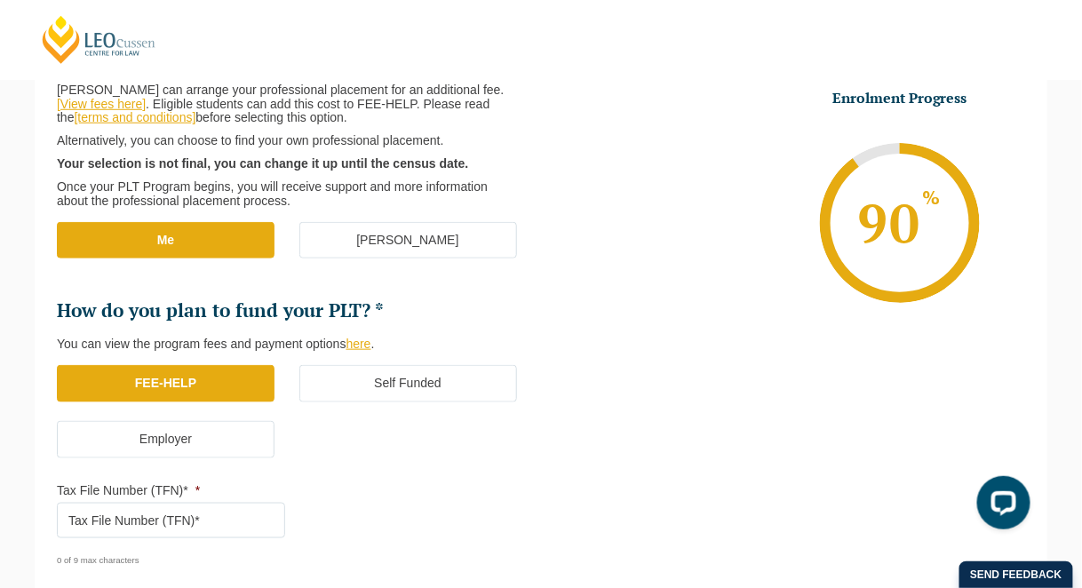
scroll to position [545, 0]
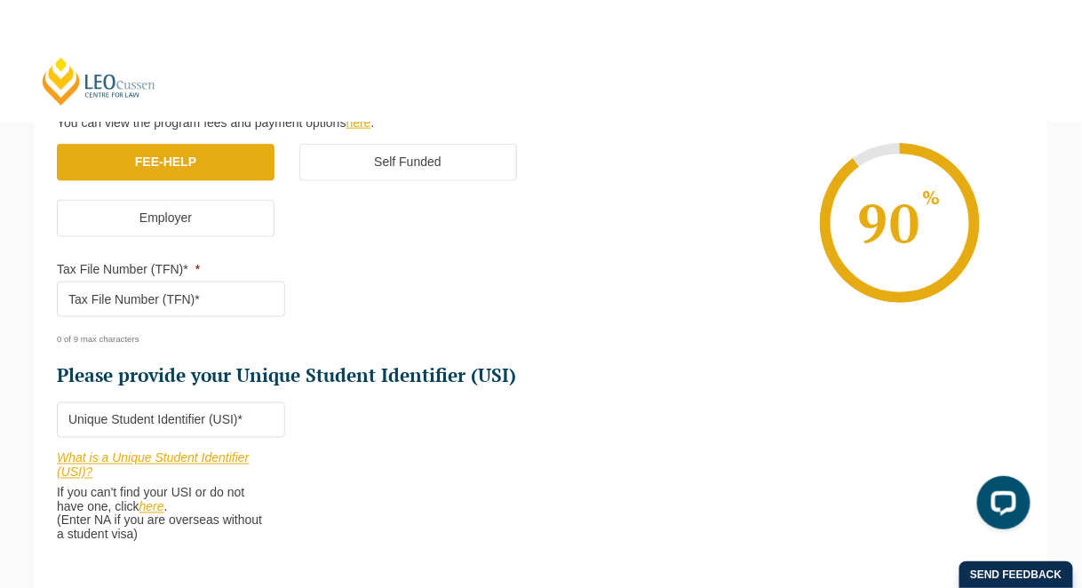
click at [213, 296] on input "Tax File Number (TFN)* *" at bounding box center [171, 300] width 228 height 36
paste input "4189910"
type input "4189910"
click at [124, 425] on input "Please provide your Unique Student Identifier (USI) *" at bounding box center [171, 421] width 228 height 36
paste input "R8VZRERMWZ"
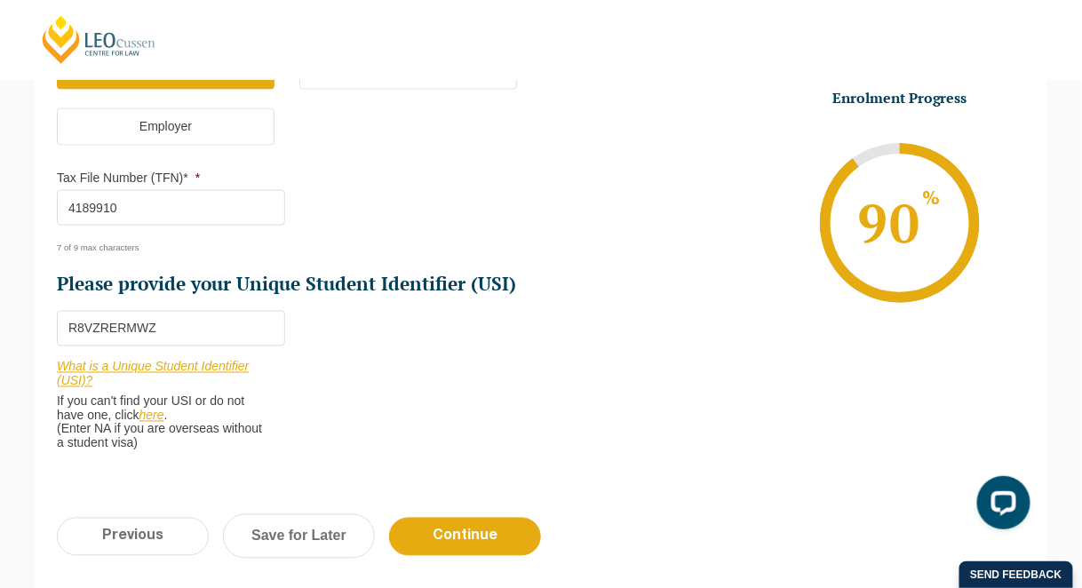
scroll to position [641, 0]
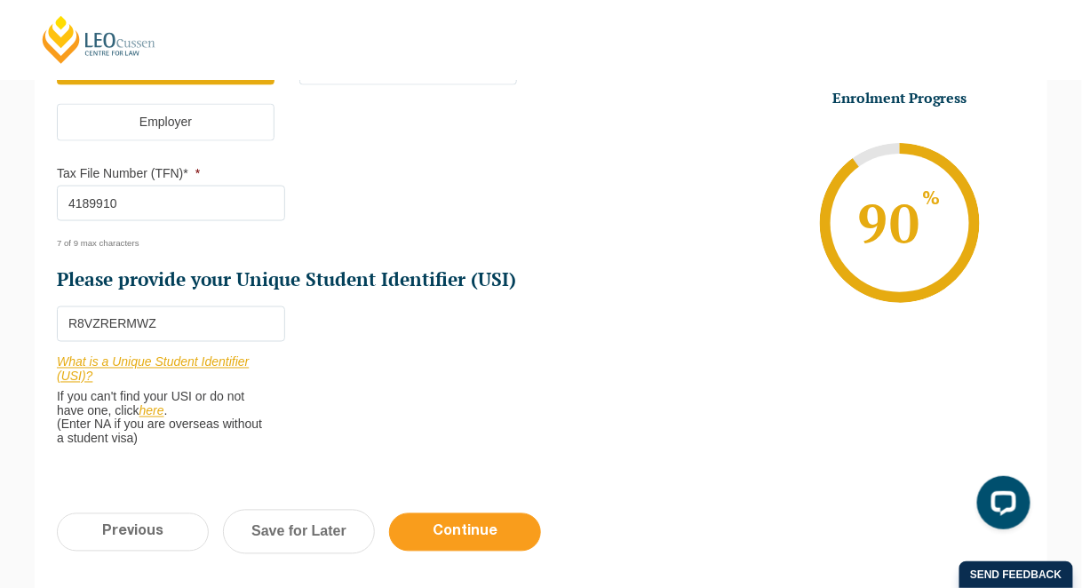
type input "R8VZRERMWZ"
click at [482, 521] on input "Continue" at bounding box center [465, 533] width 152 height 38
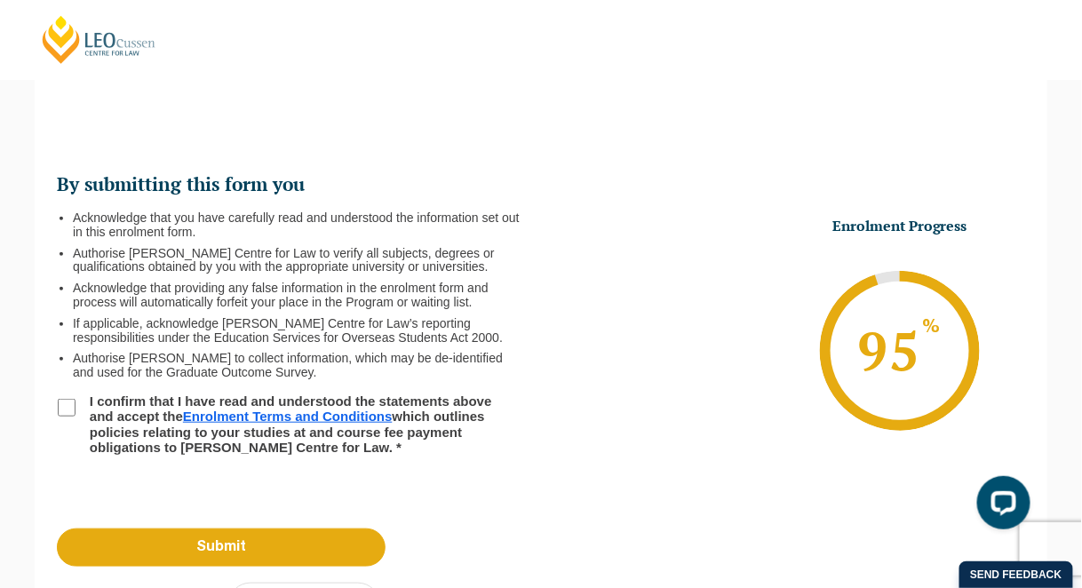
scroll to position [154, 0]
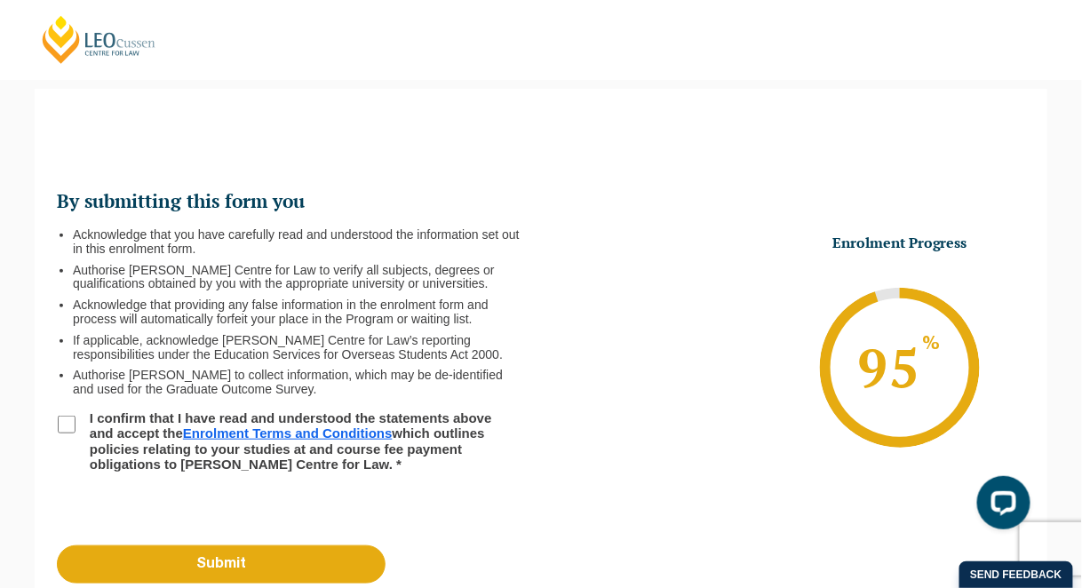
click at [68, 424] on input "I confirm that I have read and understood the statements above and accept the E…" at bounding box center [67, 425] width 18 height 18
checkbox input "true"
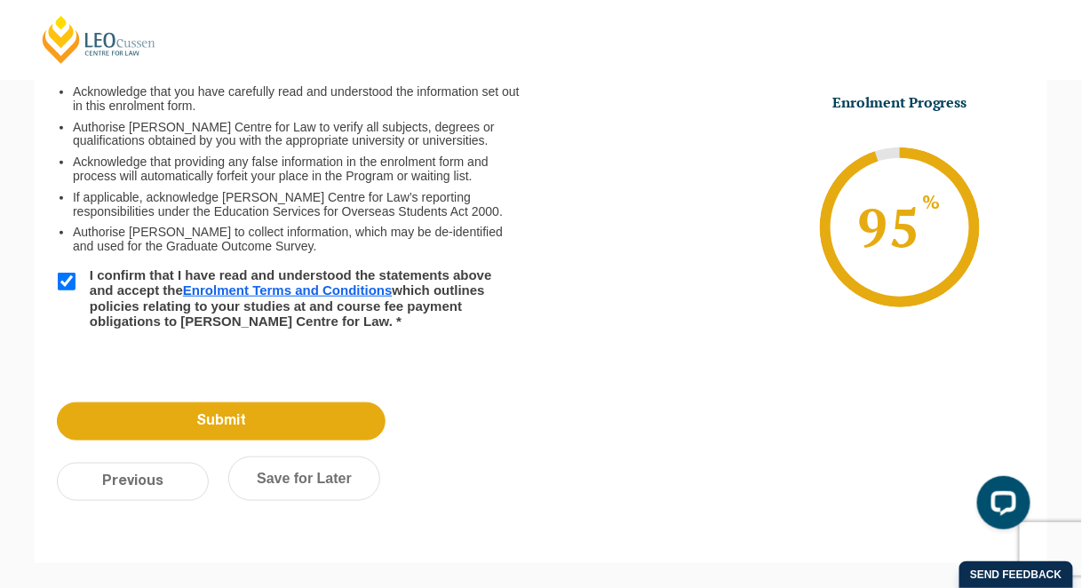
scroll to position [333, 0]
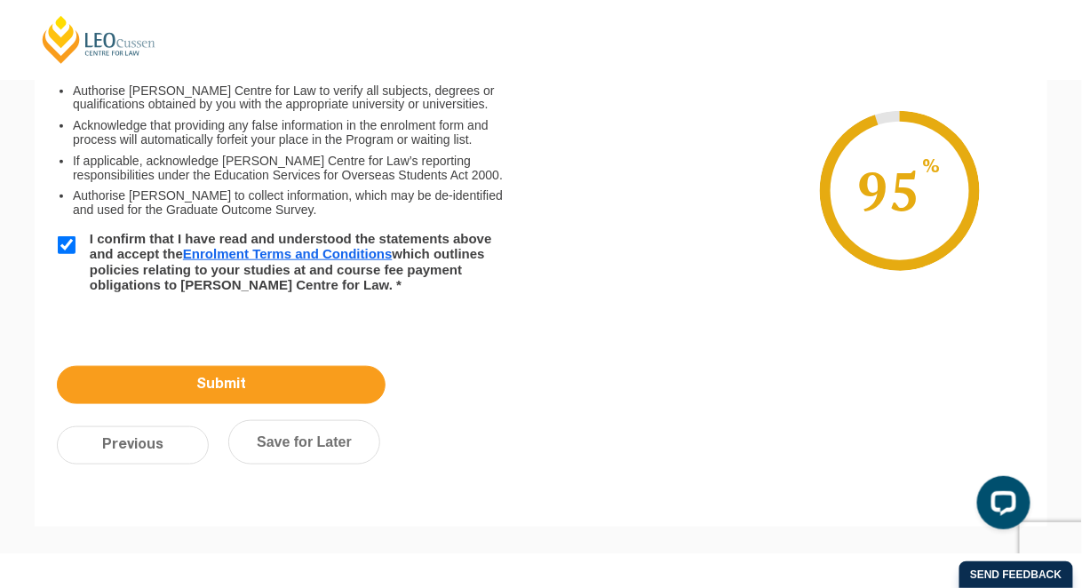
click at [196, 379] on input "Submit" at bounding box center [221, 385] width 329 height 38
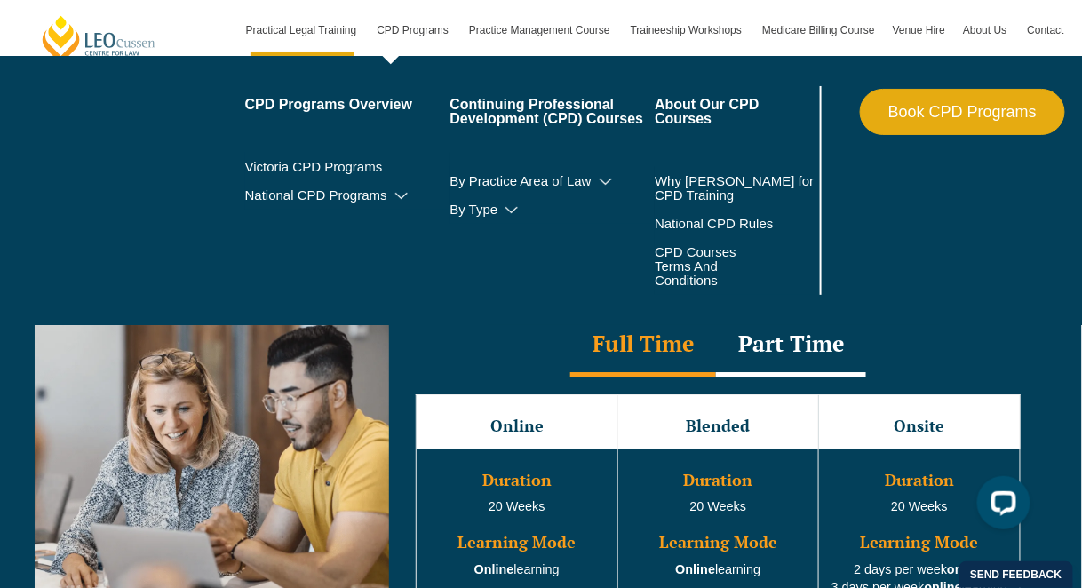
scroll to position [1443, 0]
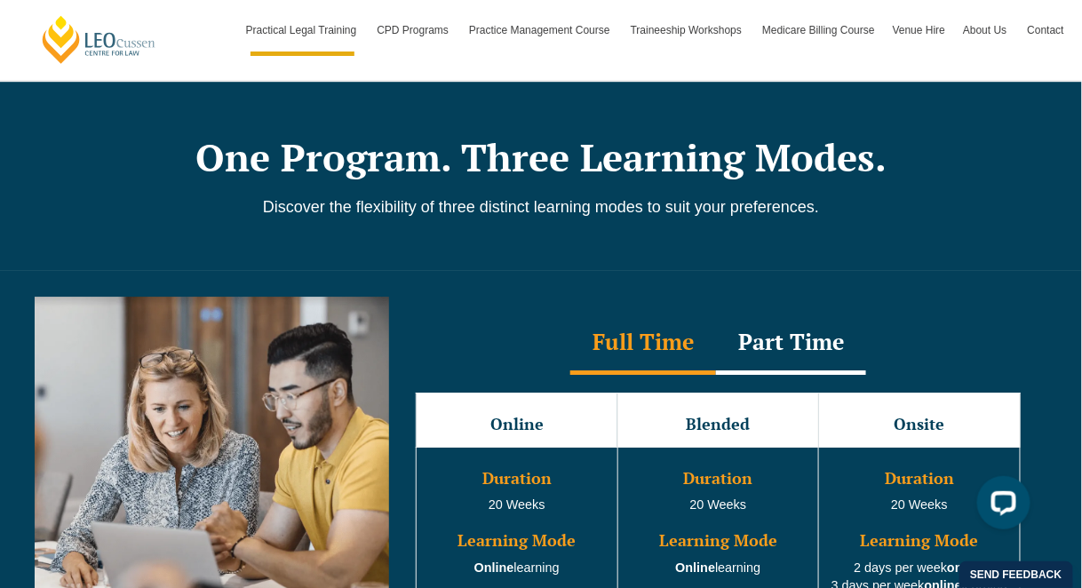
click at [780, 330] on div "Part Time" at bounding box center [791, 344] width 150 height 62
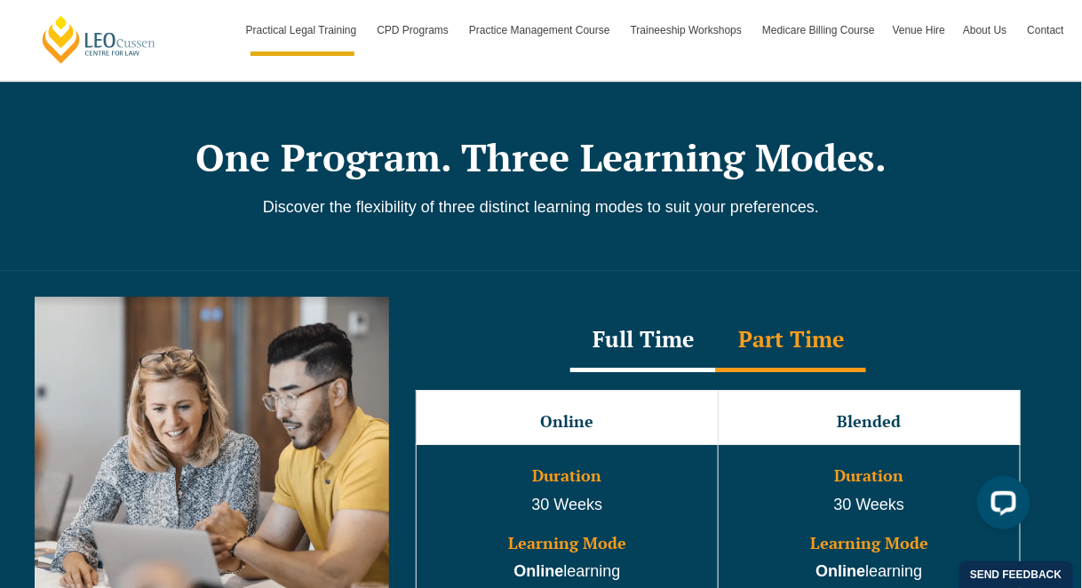
click at [672, 320] on div "Full Time" at bounding box center [644, 341] width 146 height 62
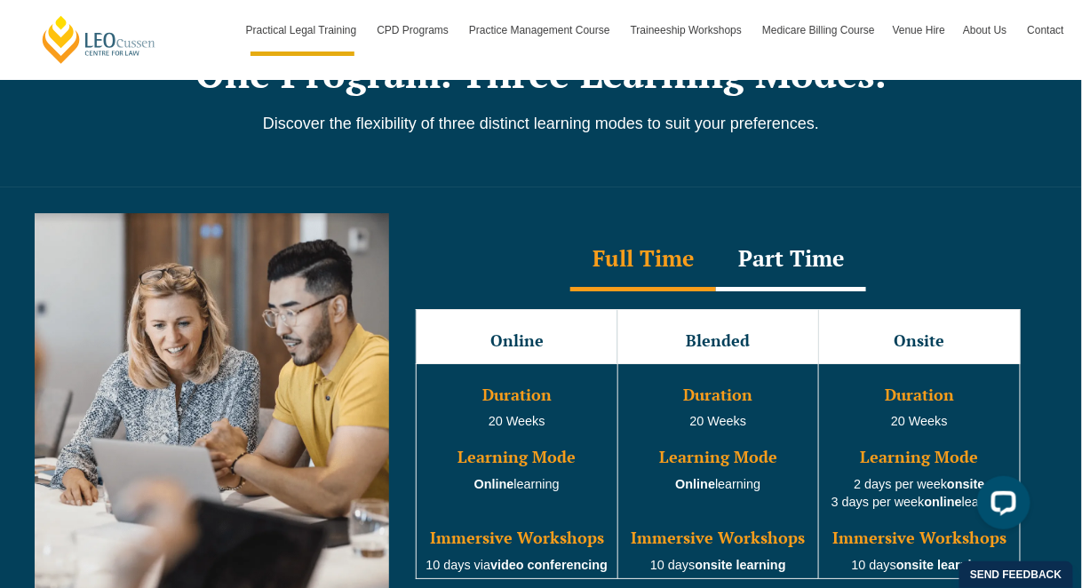
scroll to position [1528, 0]
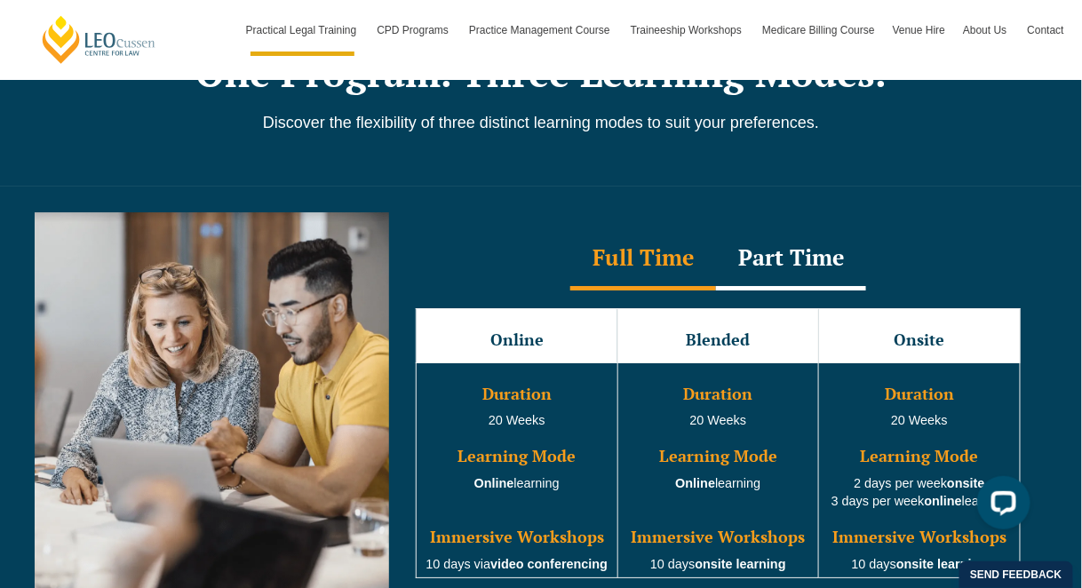
click at [806, 244] on div "Part Time" at bounding box center [791, 259] width 150 height 62
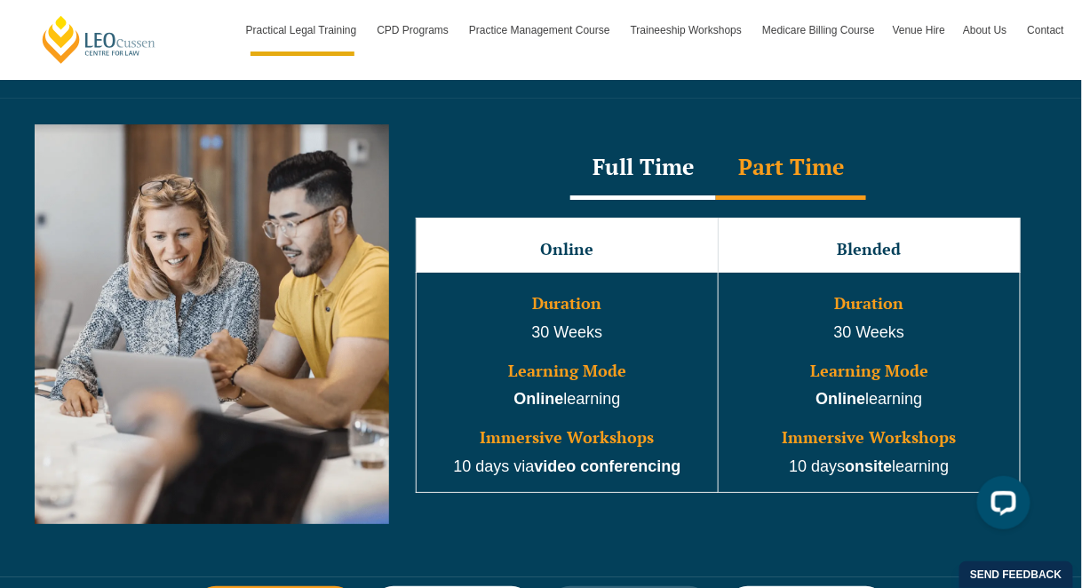
scroll to position [1614, 0]
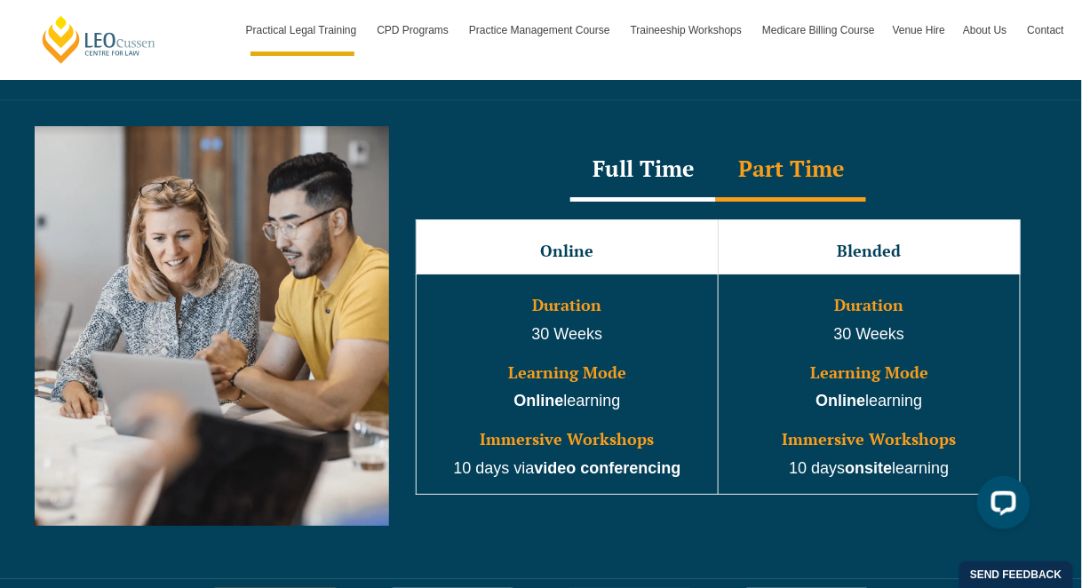
click at [671, 152] on div "Full Time" at bounding box center [644, 171] width 146 height 62
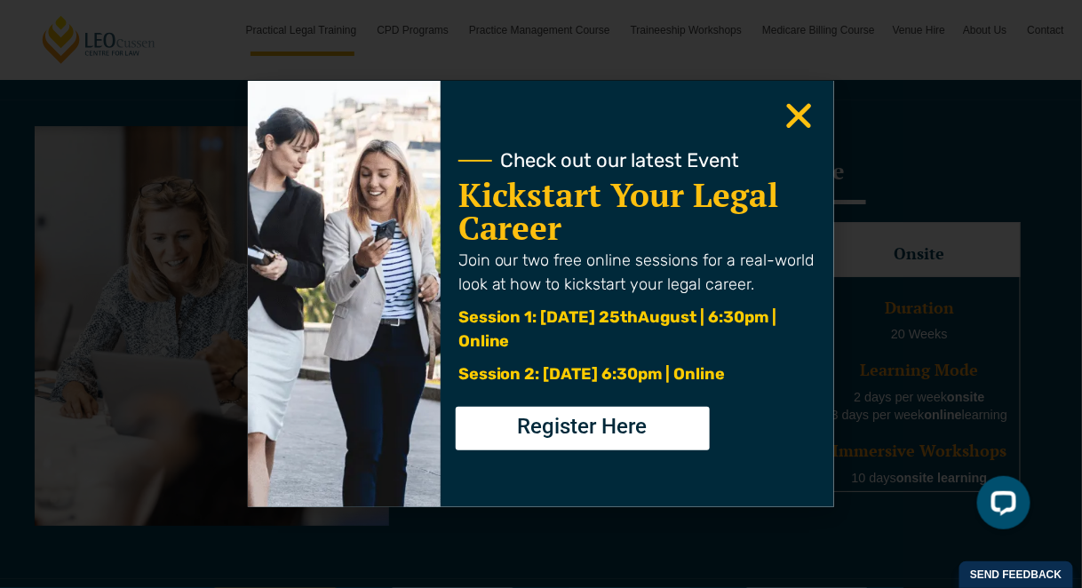
click at [790, 110] on icon "Close" at bounding box center [799, 116] width 35 height 35
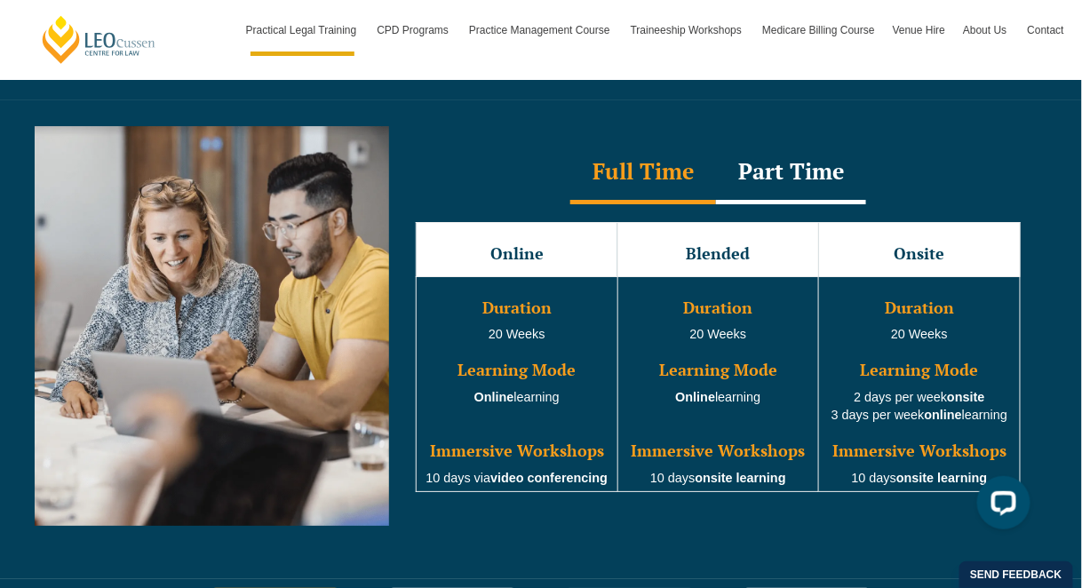
click at [796, 153] on div "Part Time" at bounding box center [791, 173] width 150 height 62
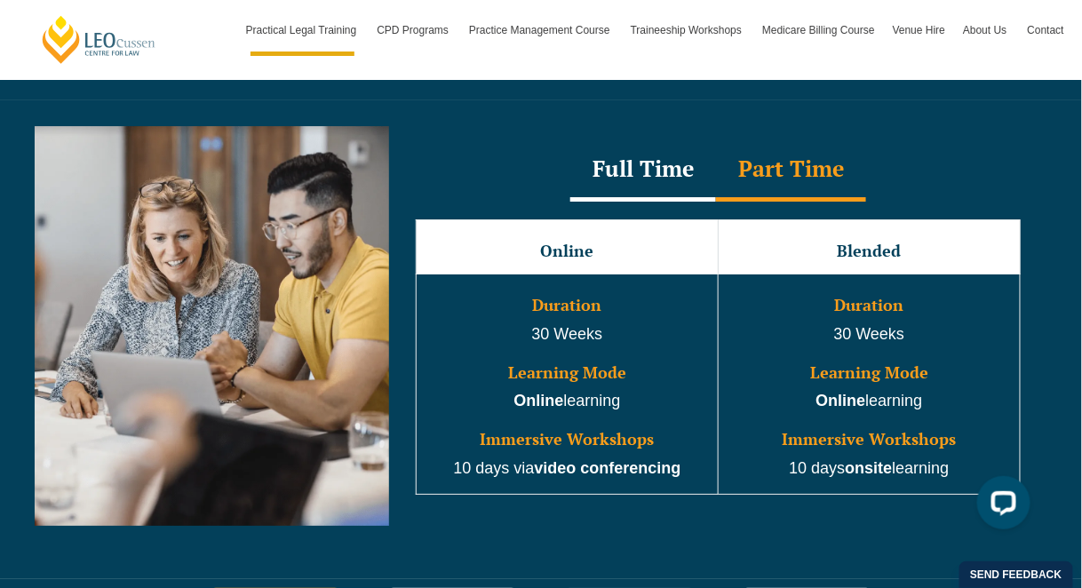
click at [649, 157] on div "Full Time" at bounding box center [644, 171] width 146 height 62
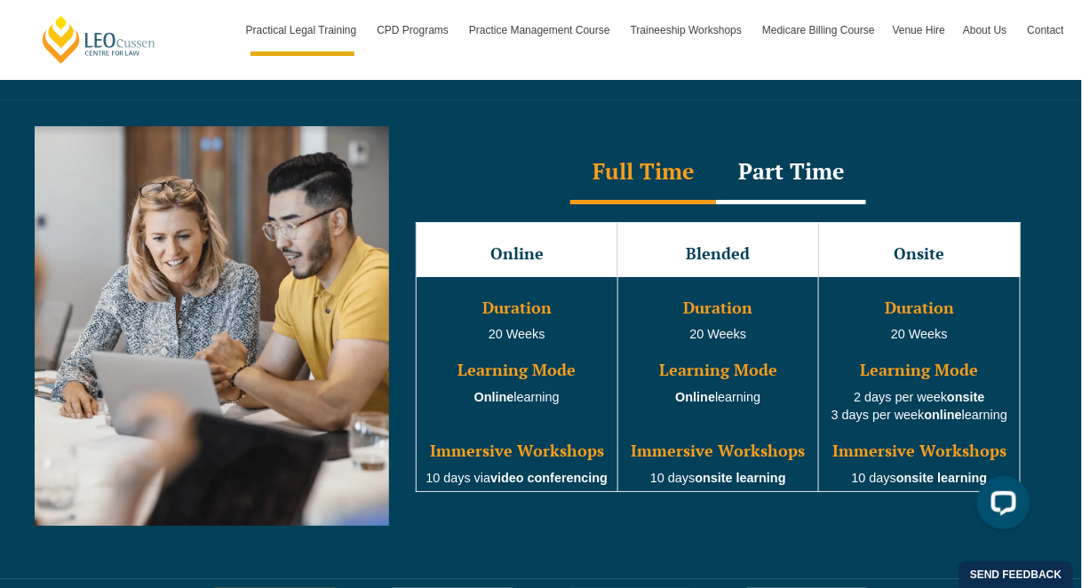
click at [781, 145] on div "Part Time" at bounding box center [791, 173] width 150 height 62
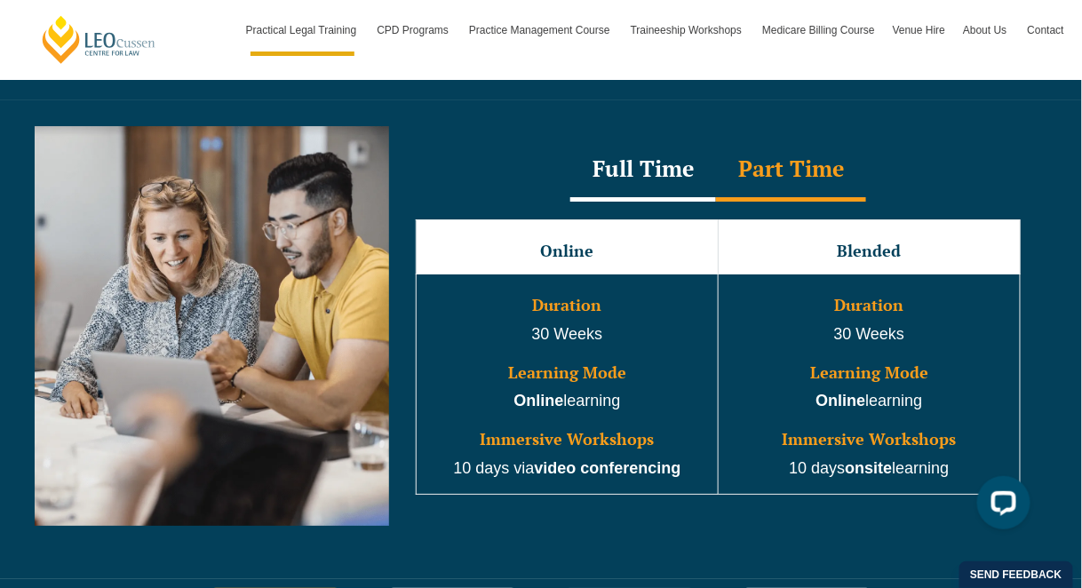
click at [656, 140] on div "Full Time" at bounding box center [644, 171] width 146 height 62
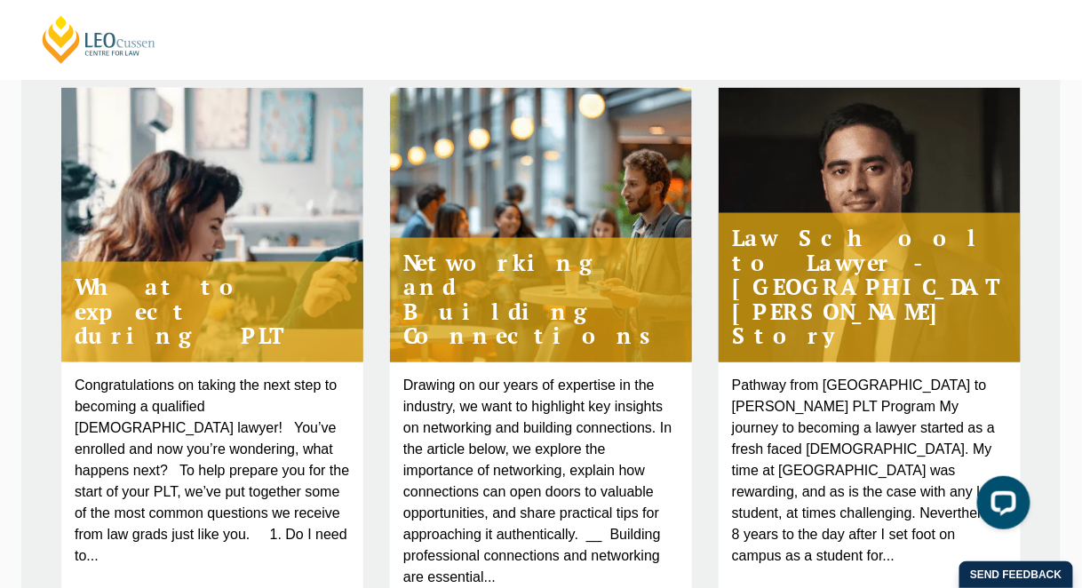
scroll to position [740, 0]
